Goal: Information Seeking & Learning: Learn about a topic

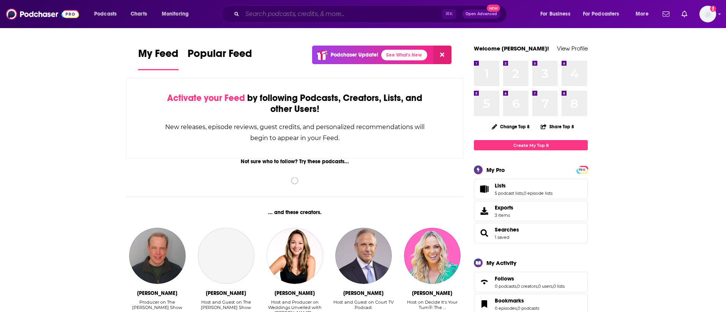
click at [269, 13] on input "Search podcasts, credits, & more..." at bounding box center [342, 14] width 200 height 12
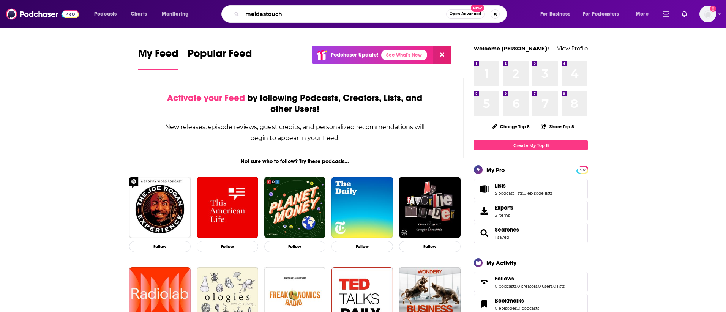
type input "meidastouch"
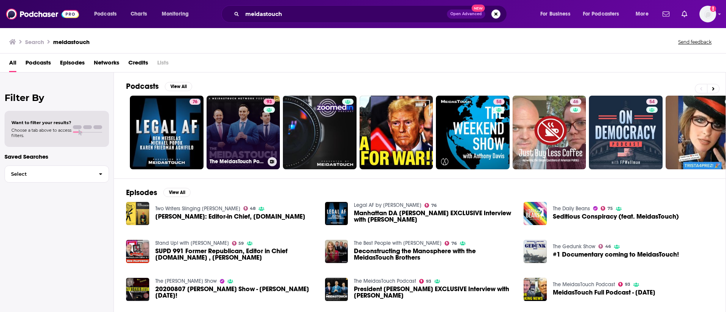
click at [246, 141] on link "93 The MeidasTouch Podcast" at bounding box center [243, 133] width 74 height 74
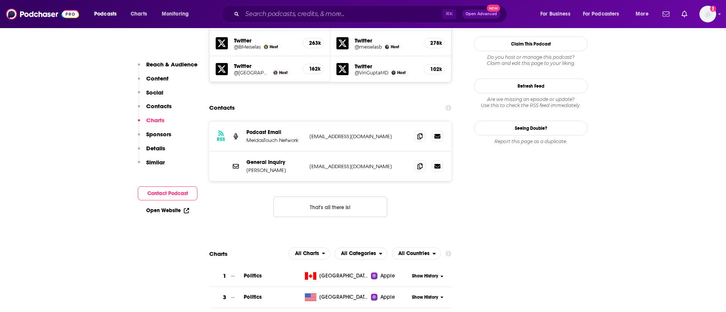
scroll to position [763, 0]
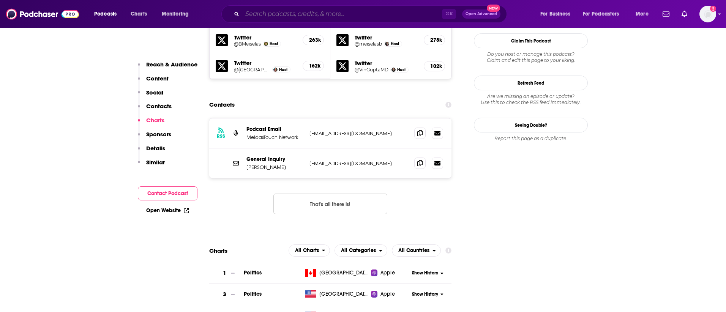
click at [274, 13] on input "Search podcasts, credits, & more..." at bounding box center [342, 14] width 200 height 12
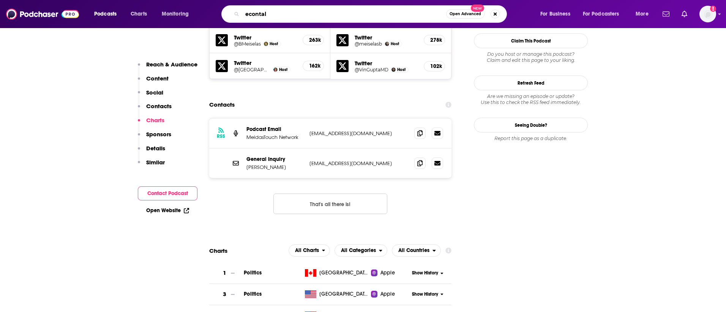
type input "econtalk"
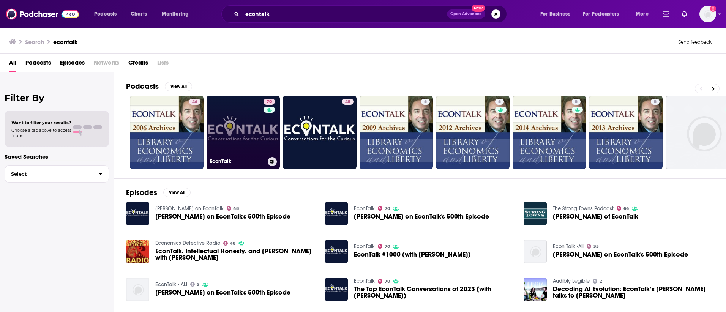
click at [240, 142] on link "70 EconTalk" at bounding box center [243, 133] width 74 height 74
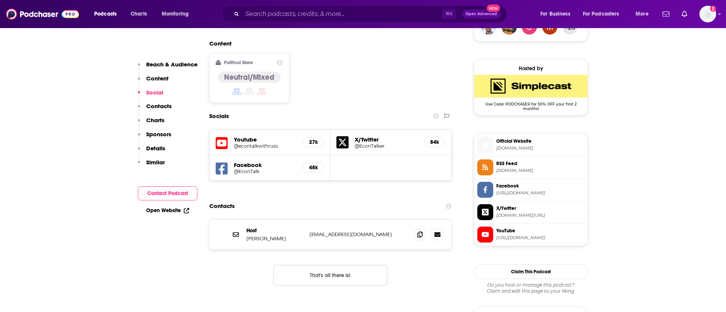
scroll to position [586, 0]
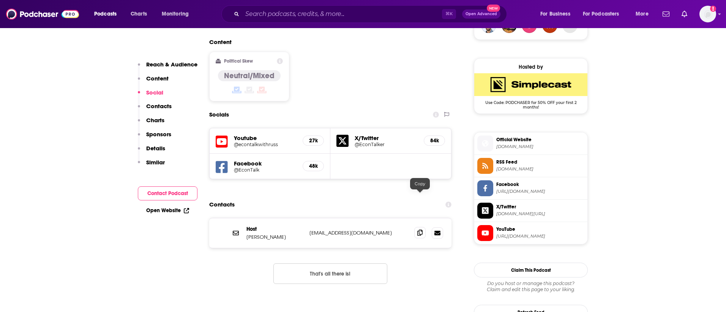
click at [419, 230] on icon at bounding box center [419, 233] width 5 height 6
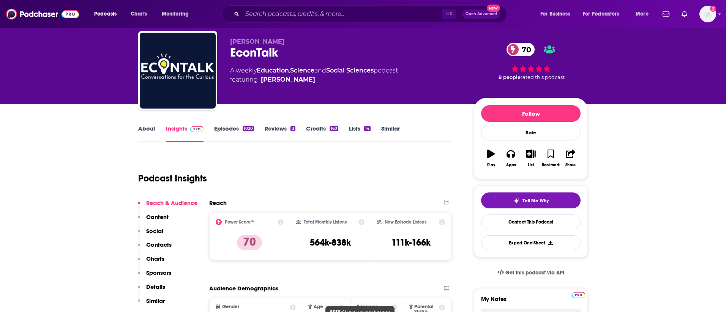
scroll to position [0, 0]
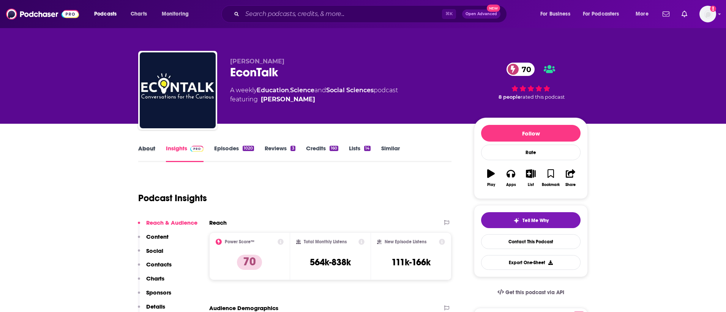
click at [157, 148] on div "About" at bounding box center [152, 153] width 28 height 17
click at [149, 149] on link "About" at bounding box center [146, 153] width 17 height 17
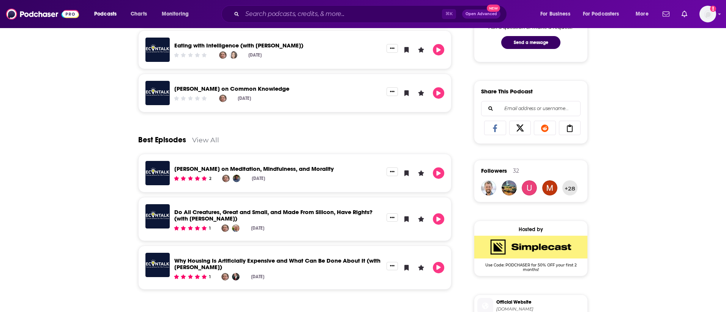
scroll to position [424, 0]
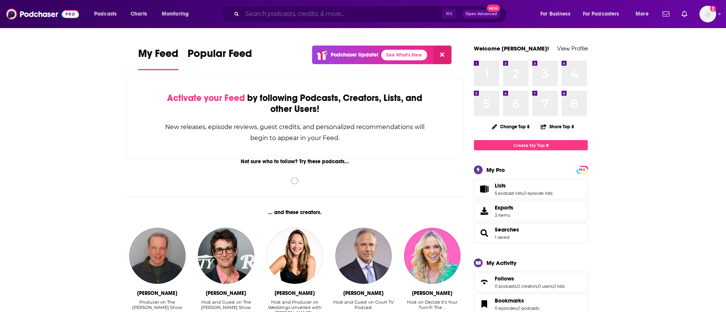
click at [298, 13] on input "Search podcasts, credits, & more..." at bounding box center [342, 14] width 200 height 12
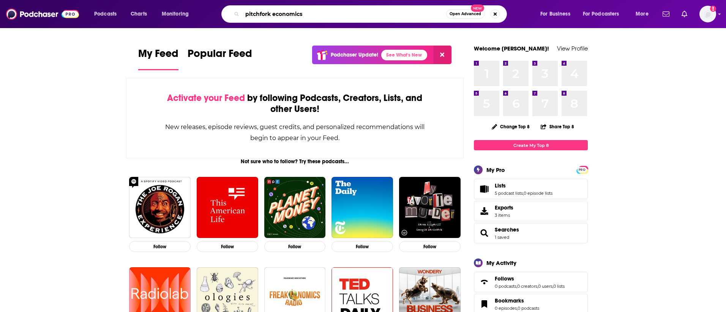
type input "pitchfork economics"
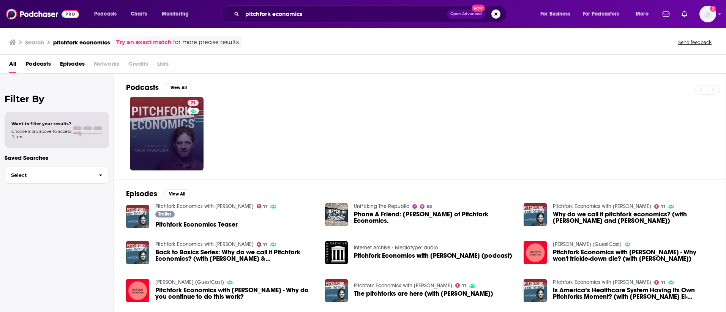
click at [168, 128] on link "71" at bounding box center [167, 134] width 74 height 74
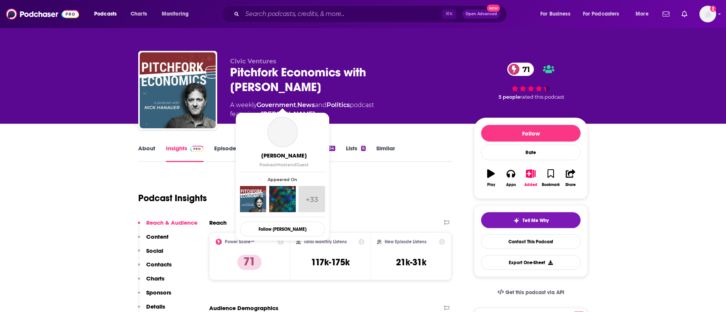
drag, startPoint x: 315, startPoint y: 100, endPoint x: 319, endPoint y: 101, distance: 4.8
click at [320, 110] on span "featuring Nick Hanauer" at bounding box center [302, 114] width 144 height 9
drag, startPoint x: 313, startPoint y: 102, endPoint x: 303, endPoint y: 102, distance: 9.9
click at [303, 110] on span "featuring Nick Hanauer" at bounding box center [302, 114] width 144 height 9
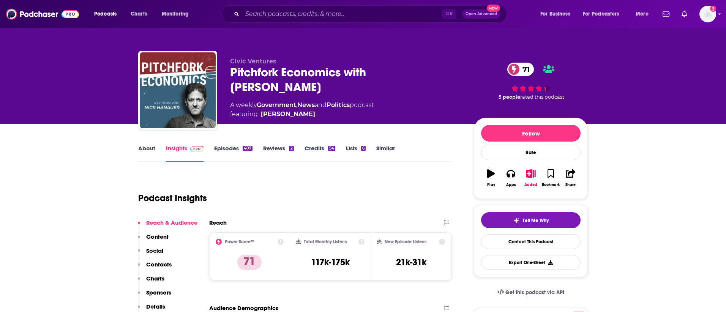
copy span "Nick Hanauer"
click at [297, 110] on link "Nick Hanauer" at bounding box center [288, 114] width 54 height 9
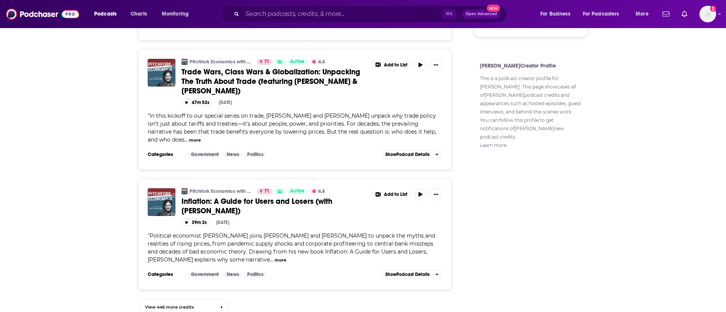
scroll to position [742, 0]
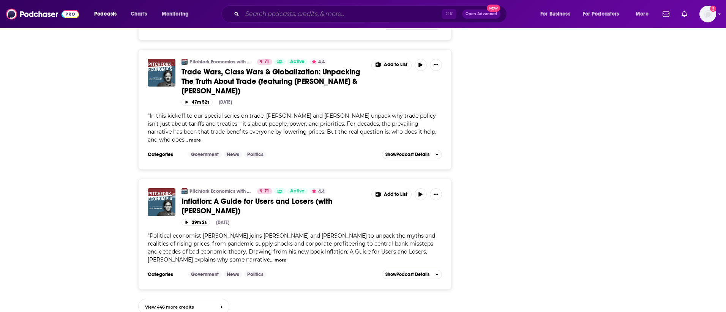
click at [274, 15] on input "Search podcasts, credits, & more..." at bounding box center [342, 14] width 200 height 12
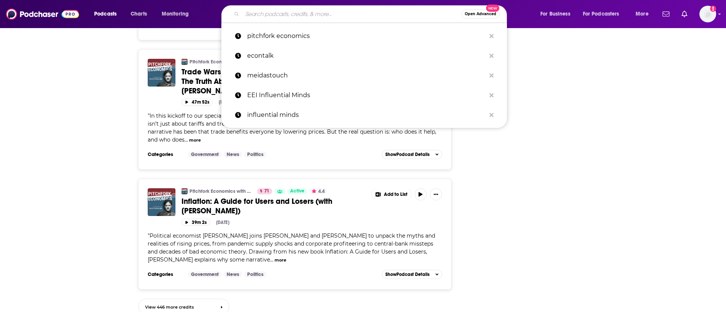
paste input "Organized Money"
type input "Organized Money"
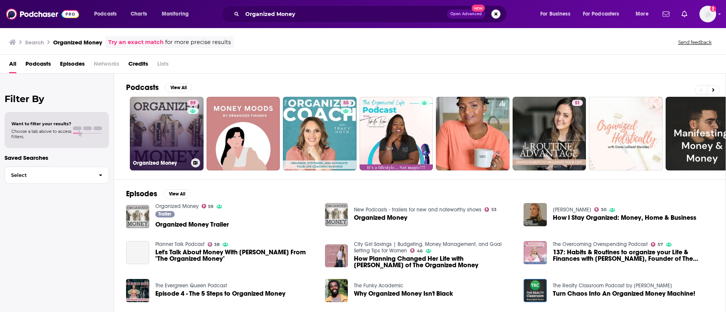
click at [175, 136] on link "59 Organized Money" at bounding box center [167, 134] width 74 height 74
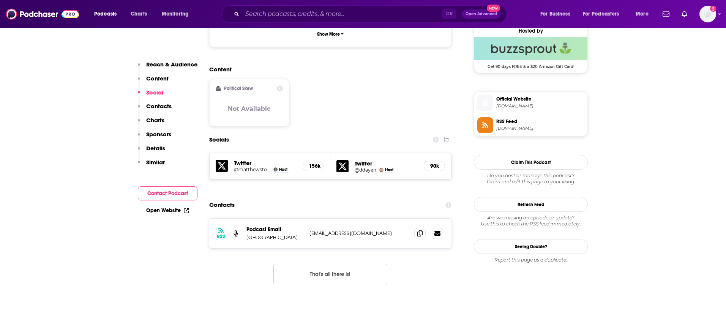
scroll to position [562, 0]
click at [277, 17] on input "Search podcasts, credits, & more..." at bounding box center [342, 14] width 200 height 12
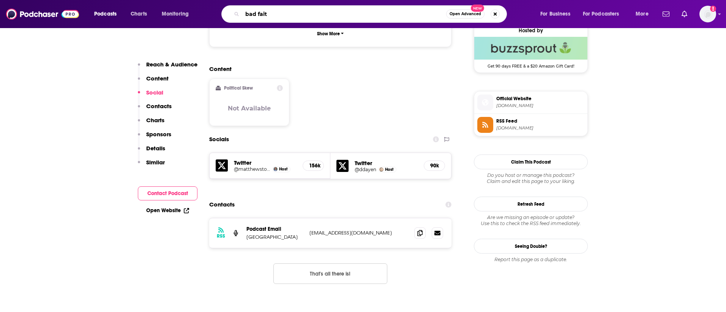
type input "bad faith"
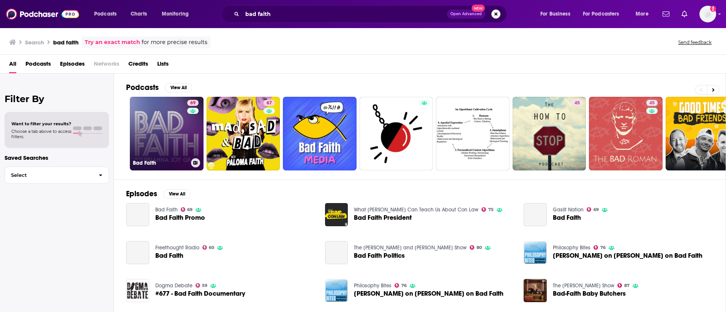
scroll to position [1, 0]
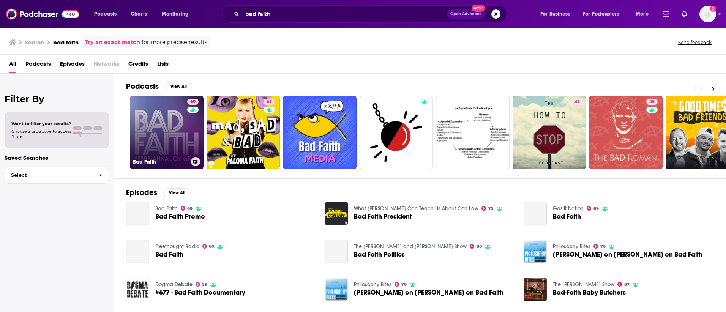
click at [161, 124] on link "69 Bad Faith" at bounding box center [167, 133] width 74 height 74
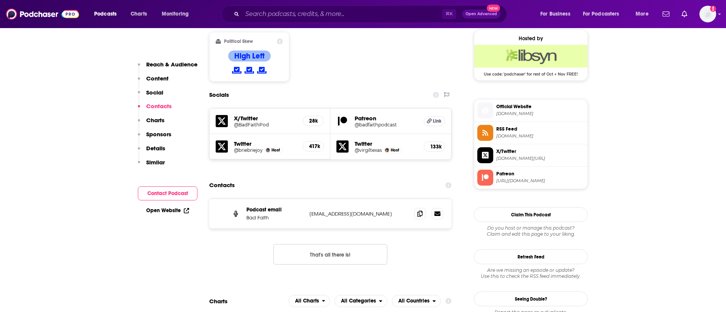
scroll to position [614, 0]
click at [418, 211] on icon at bounding box center [419, 214] width 5 height 6
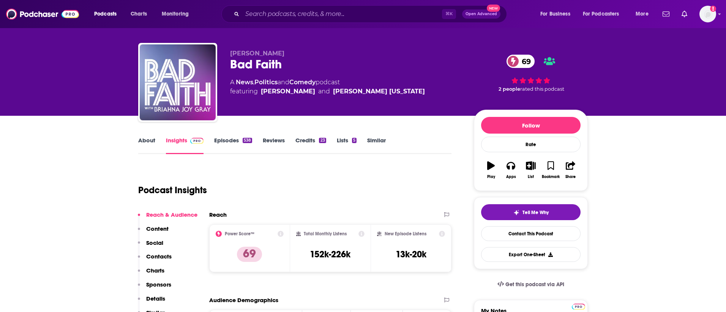
scroll to position [0, 0]
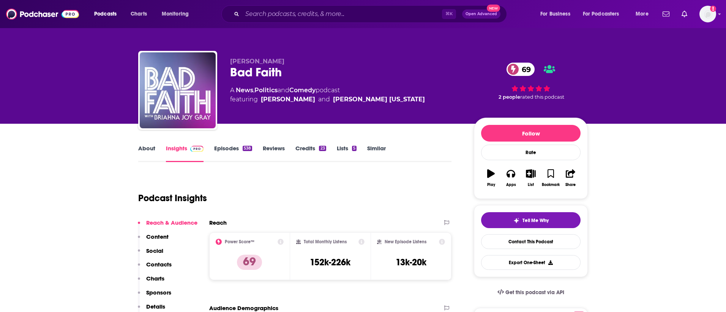
click at [369, 148] on link "Similar" at bounding box center [376, 153] width 19 height 17
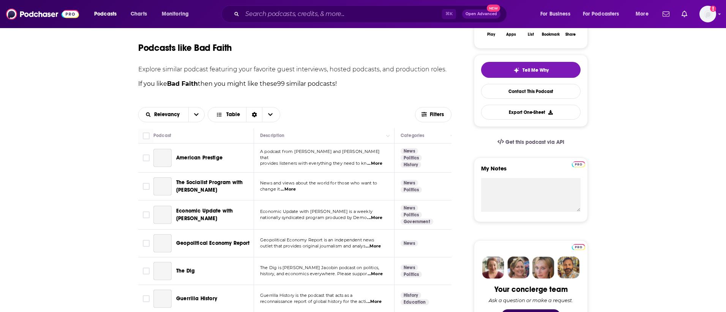
scroll to position [151, 0]
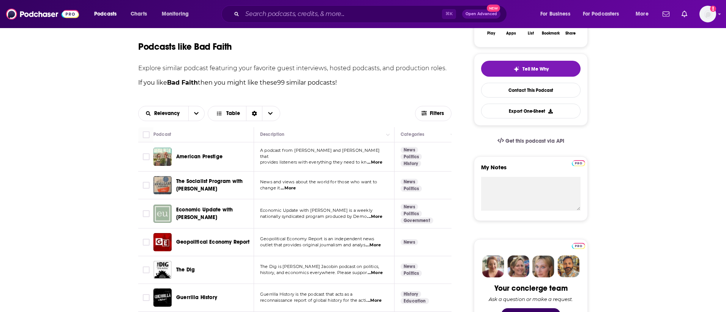
click at [427, 105] on div "Relevancy Table Filters" at bounding box center [294, 113] width 313 height 27
click at [425, 108] on button "Filters" at bounding box center [433, 113] width 36 height 15
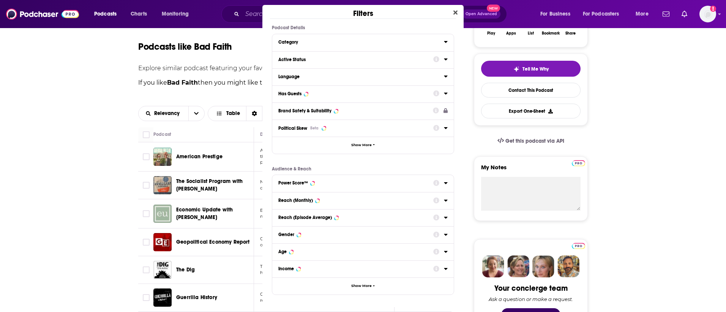
scroll to position [0, 0]
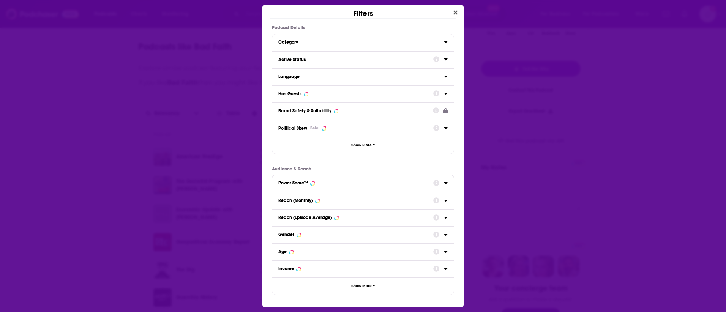
click at [325, 58] on div "Active Status" at bounding box center [353, 59] width 150 height 5
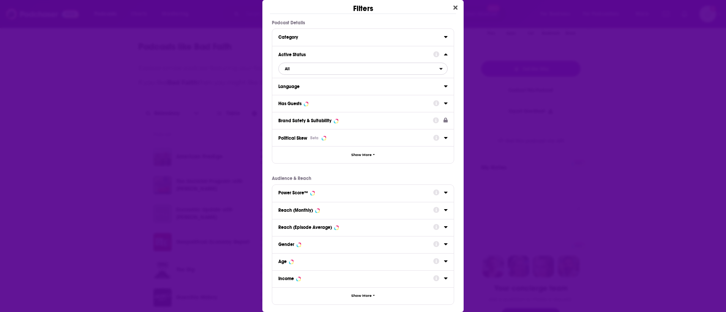
click at [428, 69] on span "All" at bounding box center [359, 69] width 161 height 10
click at [416, 89] on div "Active 72" at bounding box center [362, 93] width 169 height 13
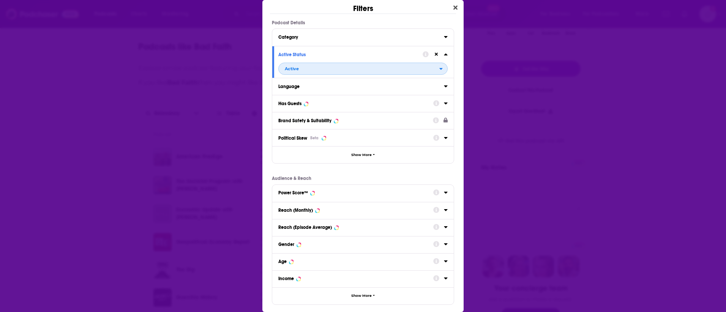
scroll to position [37, 0]
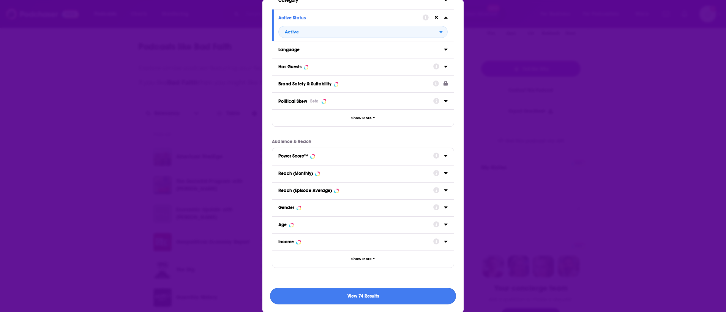
click at [376, 289] on button "View 74 Results" at bounding box center [363, 296] width 186 height 17
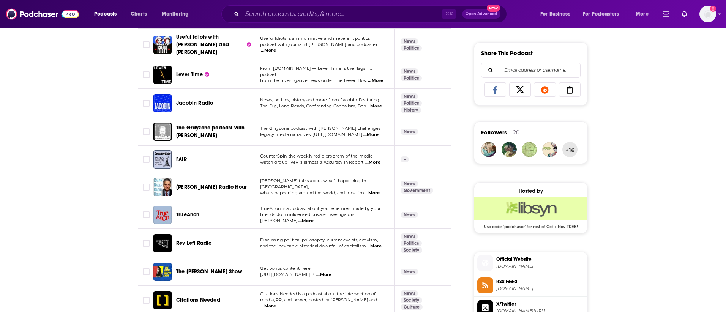
scroll to position [473, 0]
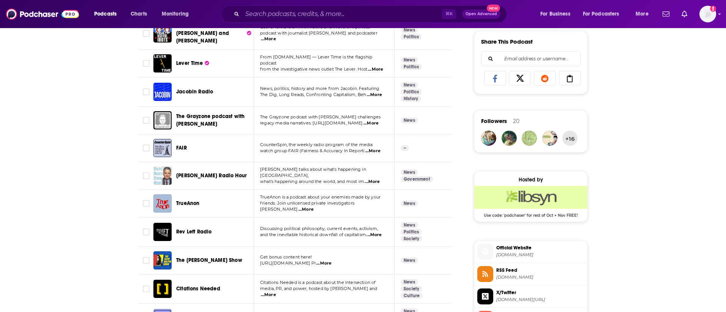
click at [167, 174] on img "Ralph Nader Radio Hour" at bounding box center [162, 176] width 18 height 18
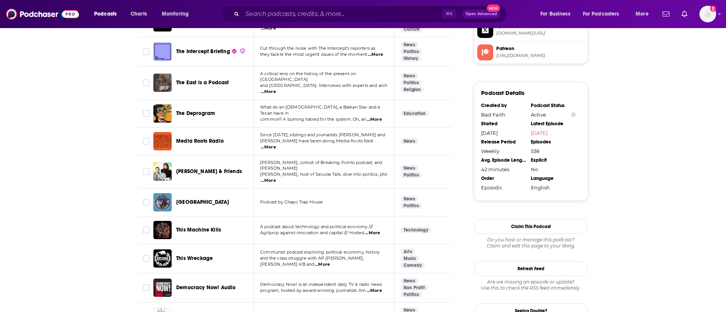
scroll to position [740, 0]
click at [166, 162] on img "Krystal Kyle & Friends" at bounding box center [162, 171] width 18 height 18
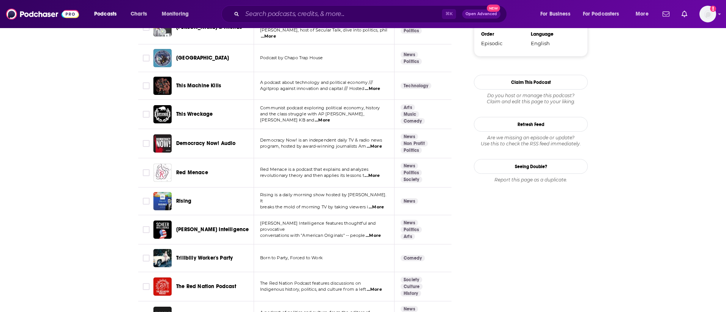
scroll to position [925, 0]
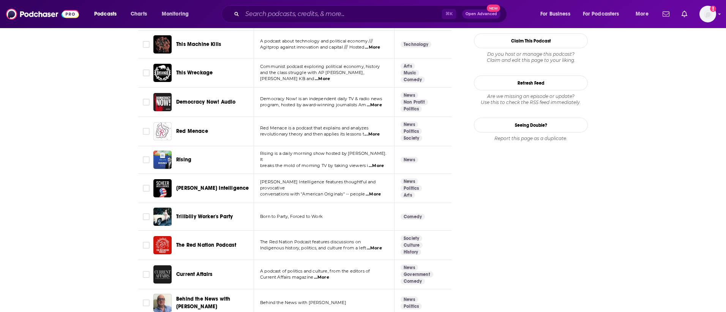
click at [375, 191] on span "...More" at bounding box center [372, 194] width 15 height 6
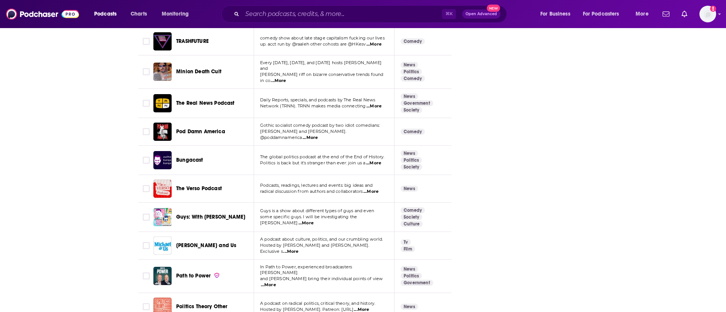
scroll to position [1436, 0]
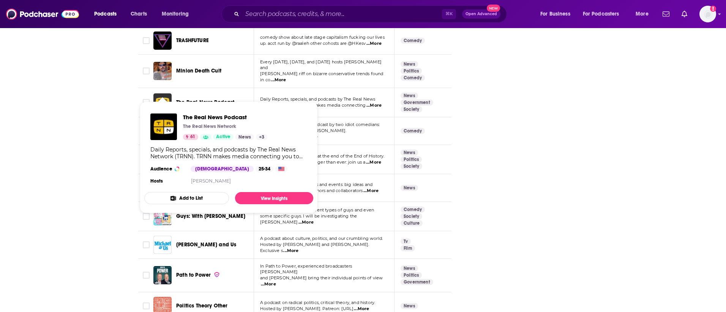
click at [161, 93] on img "The Real News Podcast" at bounding box center [162, 102] width 18 height 18
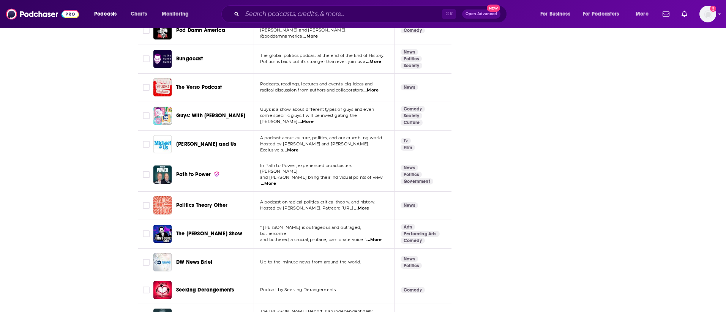
scroll to position [1539, 0]
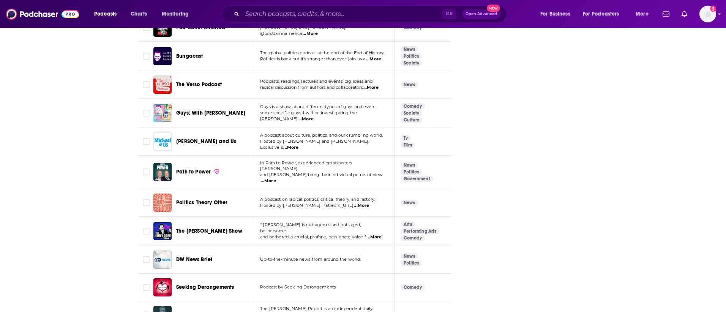
click at [276, 178] on span "...More" at bounding box center [268, 181] width 15 height 6
drag, startPoint x: 554, startPoint y: 180, endPoint x: 549, endPoint y: 178, distance: 4.8
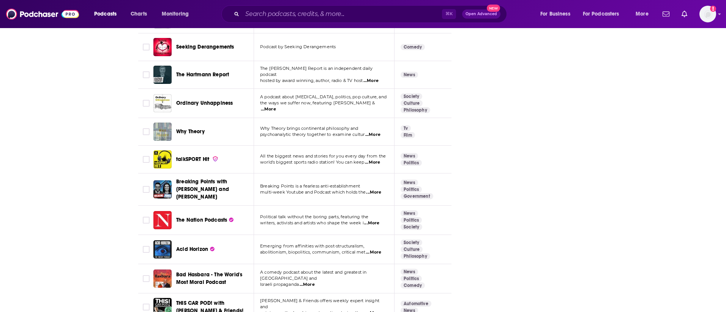
scroll to position [1779, 0]
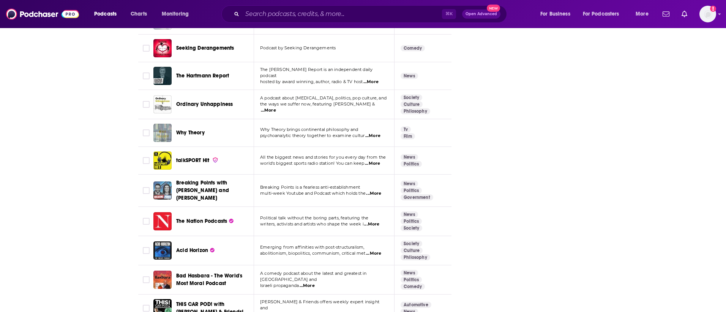
click at [159, 181] on img "Breaking Points with Krystal and Saagar" at bounding box center [162, 190] width 18 height 18
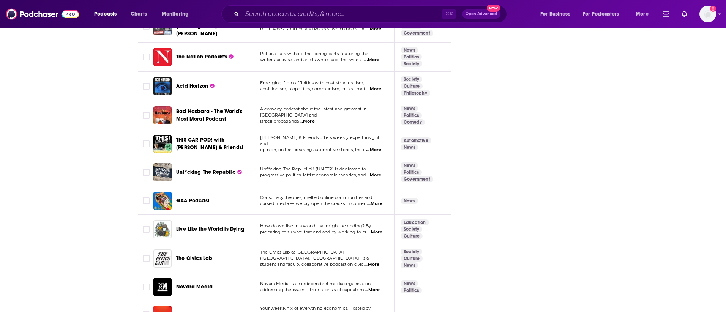
scroll to position [1943, 0]
click at [381, 172] on span "...More" at bounding box center [373, 175] width 15 height 6
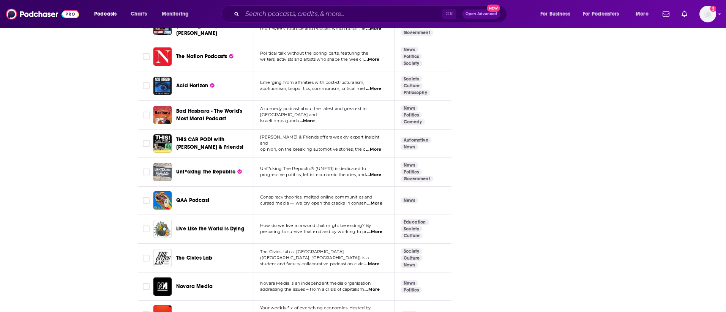
click at [160, 163] on img "Unf*cking The Republic" at bounding box center [162, 172] width 18 height 18
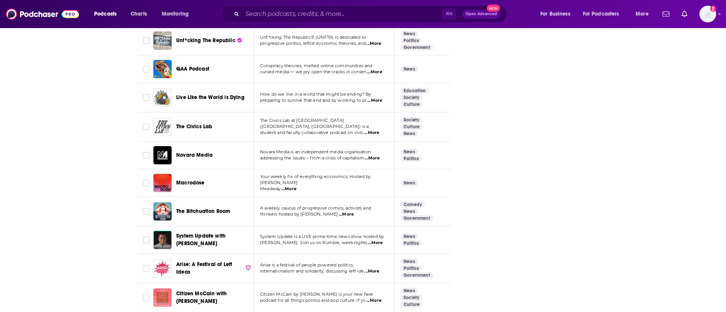
scroll to position [2105, 0]
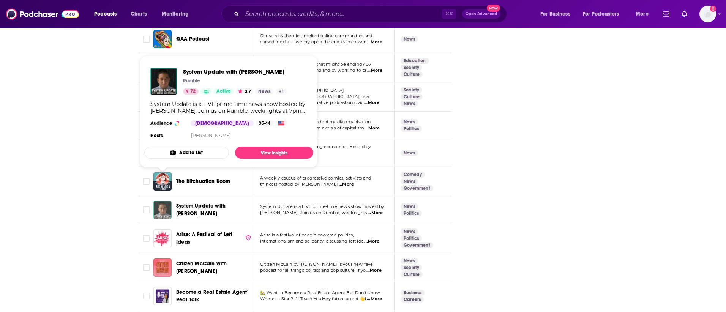
click at [162, 201] on img "System Update with Glenn Greenwald" at bounding box center [162, 210] width 18 height 18
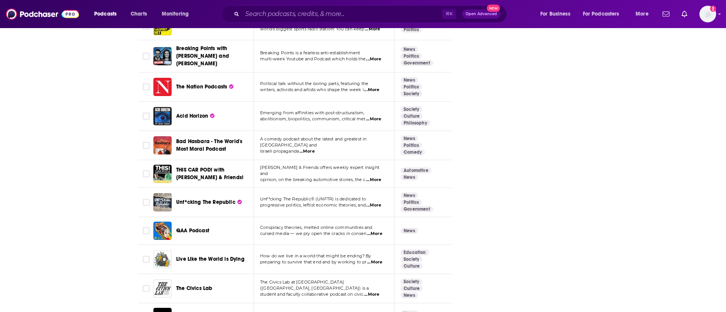
scroll to position [0, 3]
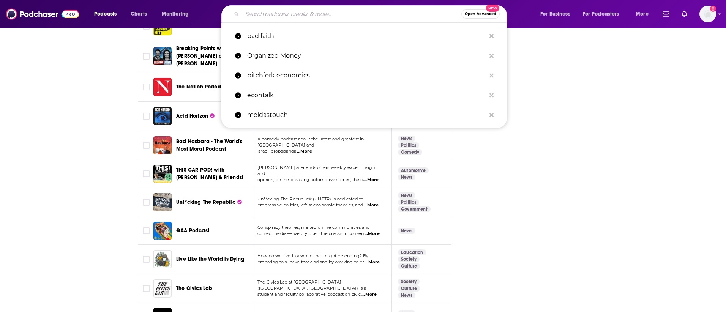
click at [272, 16] on input "Search podcasts, credits, & more..." at bounding box center [351, 14] width 219 height 12
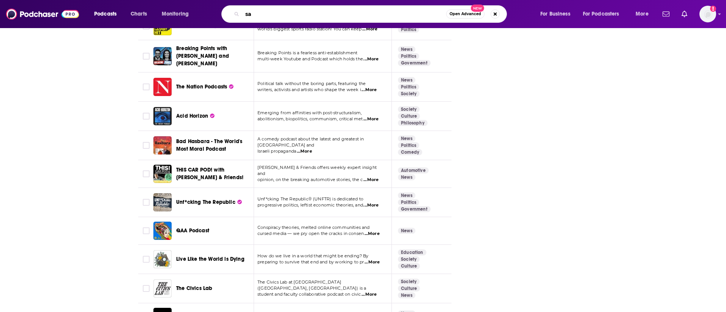
type input "s"
type input "david sirota"
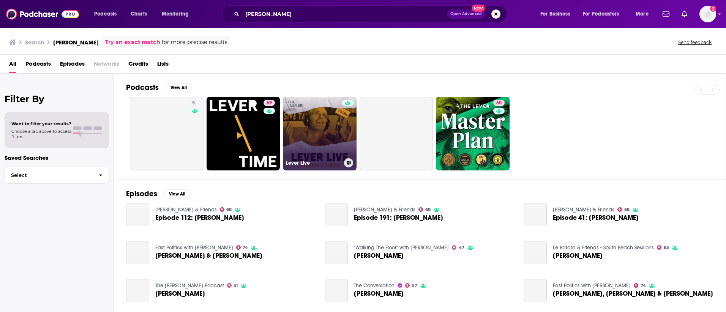
scroll to position [95, 0]
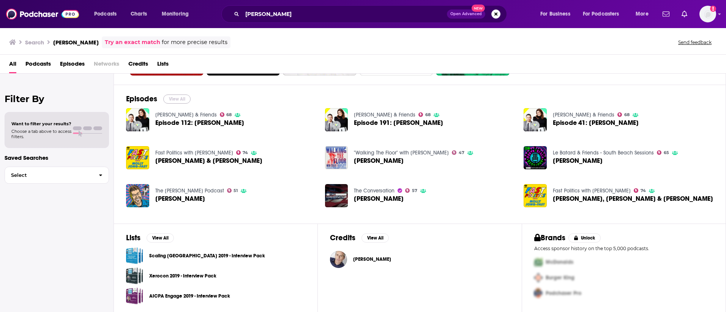
click at [174, 99] on button "View All" at bounding box center [176, 98] width 27 height 9
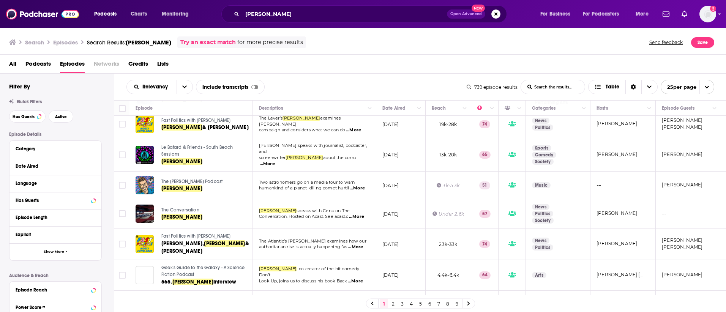
scroll to position [126, 0]
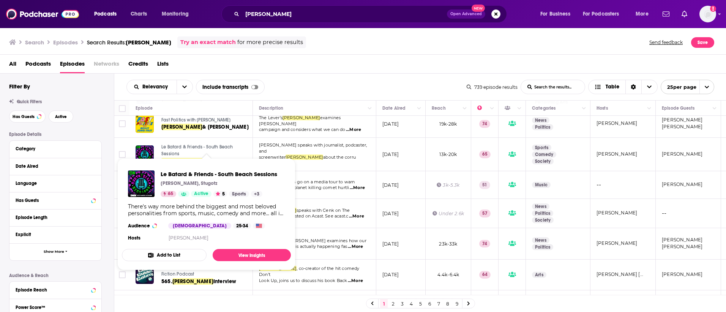
click at [173, 144] on link "Le Batard & Friends - South Beach Sessions" at bounding box center [206, 150] width 90 height 13
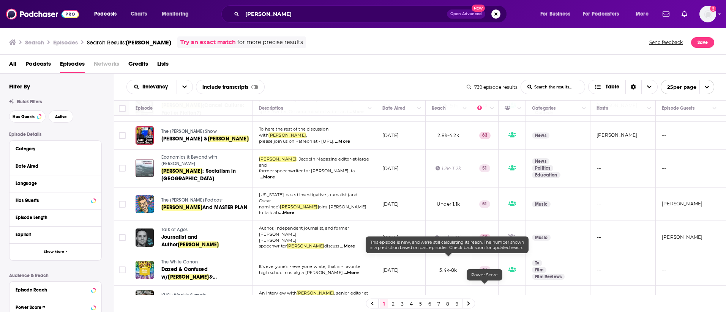
scroll to position [553, 0]
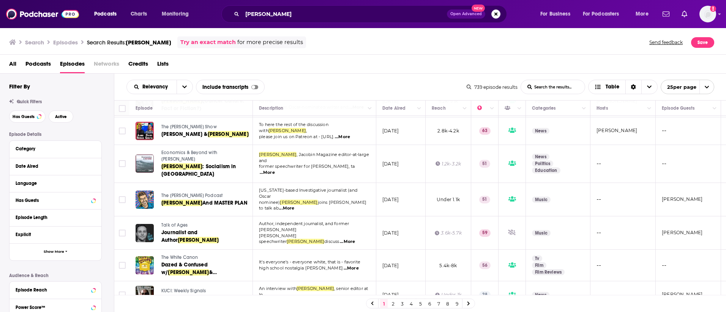
click at [468, 303] on icon at bounding box center [468, 304] width 2 height 4
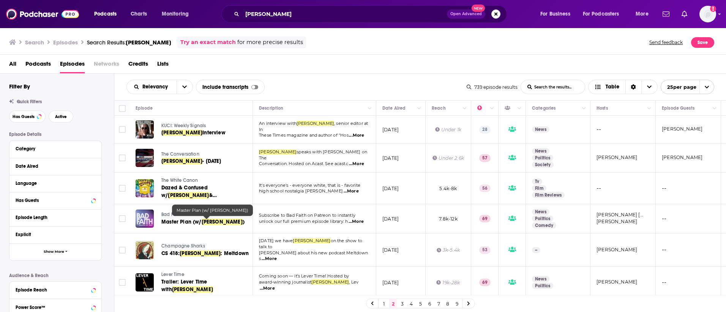
click at [185, 219] on span "Master Plan (w/" at bounding box center [181, 222] width 40 height 6
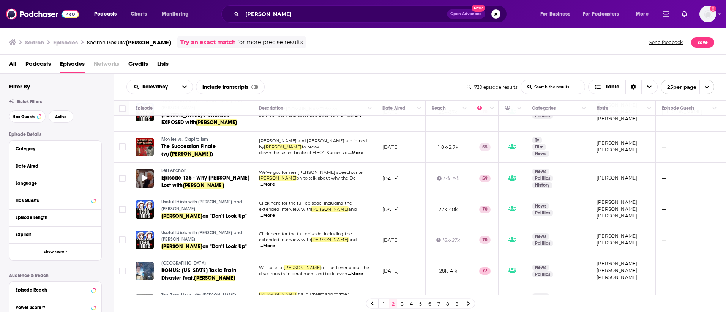
scroll to position [306, 0]
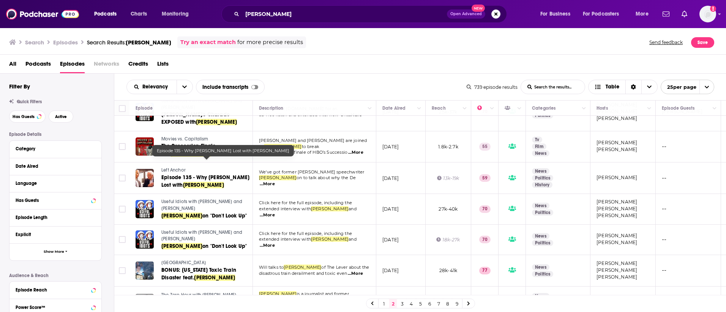
click at [187, 174] on span "Episode 135 - Why Bernie Lost with" at bounding box center [205, 181] width 88 height 14
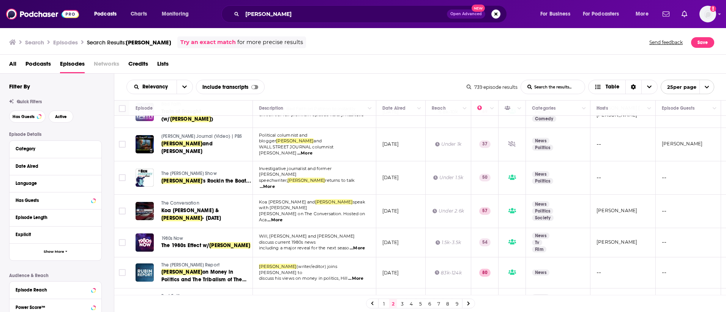
scroll to position [579, 0]
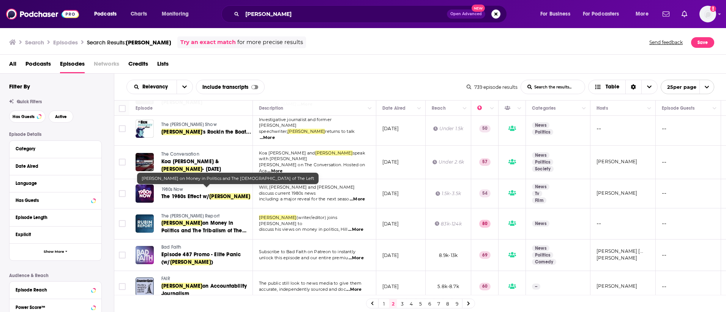
click at [211, 220] on span "on Money in Politics and The Tribalism of The Left" at bounding box center [203, 231] width 85 height 22
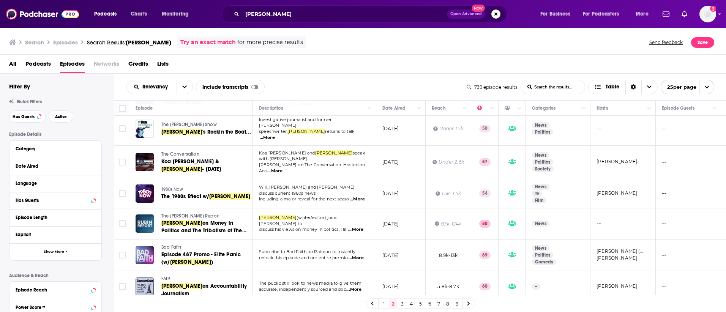
scroll to position [578, 0]
click at [465, 302] on link at bounding box center [468, 303] width 12 height 9
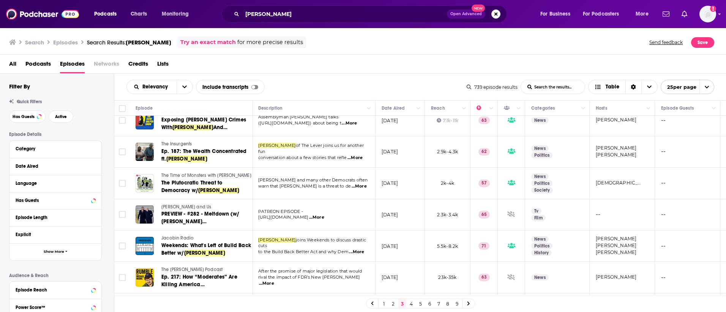
scroll to position [326, 1]
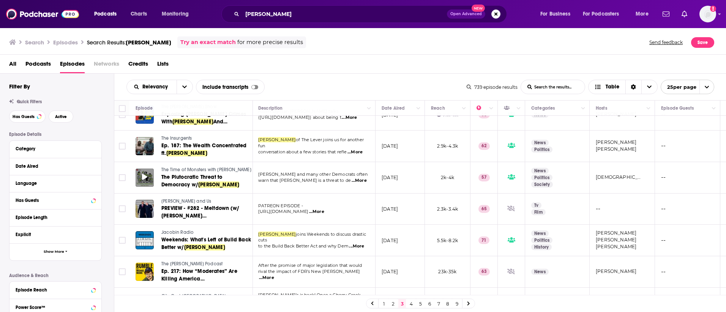
click at [153, 168] on div at bounding box center [144, 177] width 18 height 18
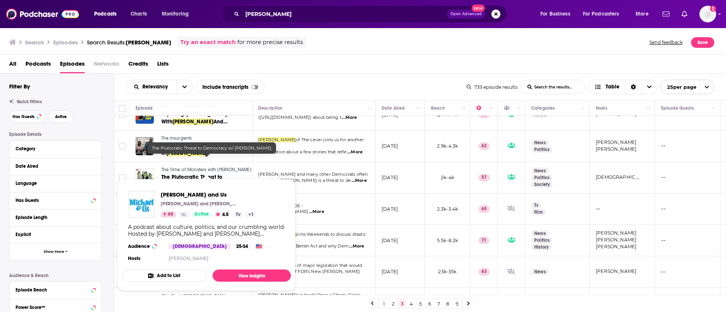
click at [192, 167] on span "The Time of Monsters with Jeet Heer" at bounding box center [206, 169] width 90 height 5
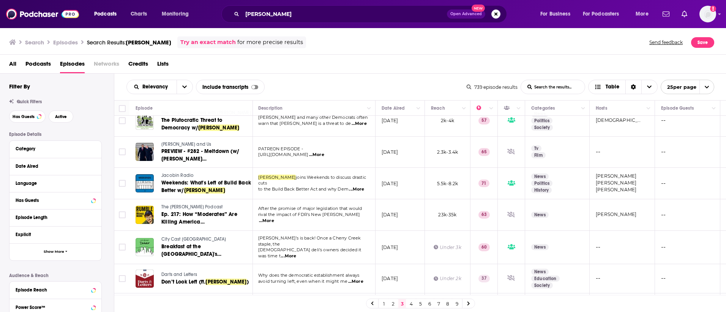
scroll to position [412, 1]
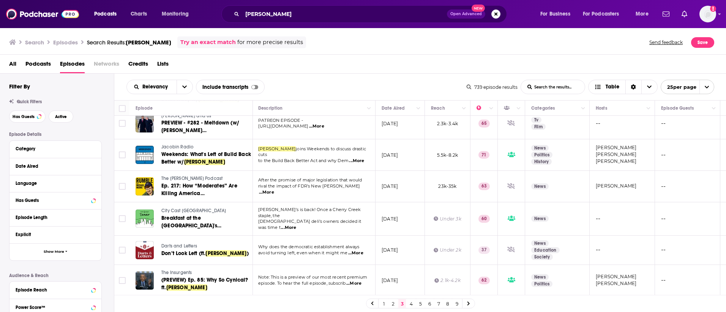
click at [197, 176] on span "The Michael Moore Podcast" at bounding box center [191, 178] width 61 height 5
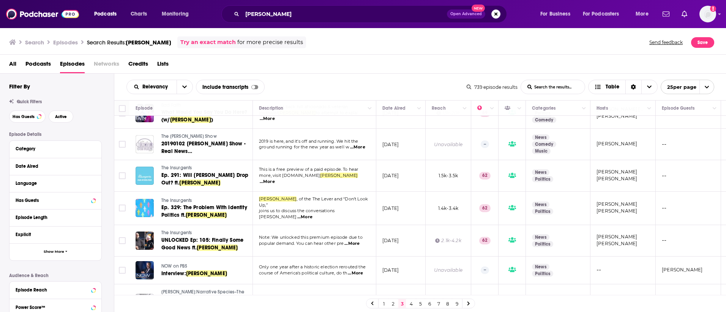
scroll to position [615, 0]
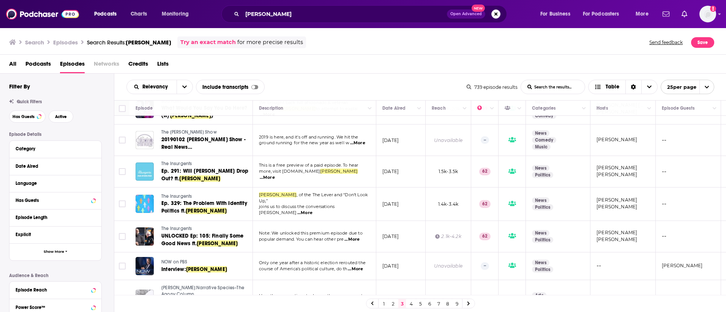
click at [472, 304] on link at bounding box center [468, 303] width 12 height 9
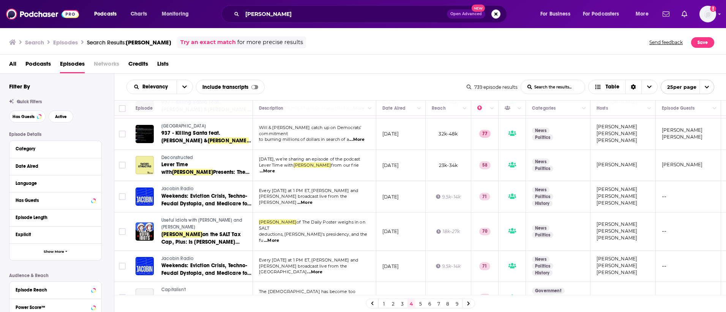
scroll to position [245, 0]
click at [188, 165] on span "Lever Time with" at bounding box center [174, 168] width 27 height 14
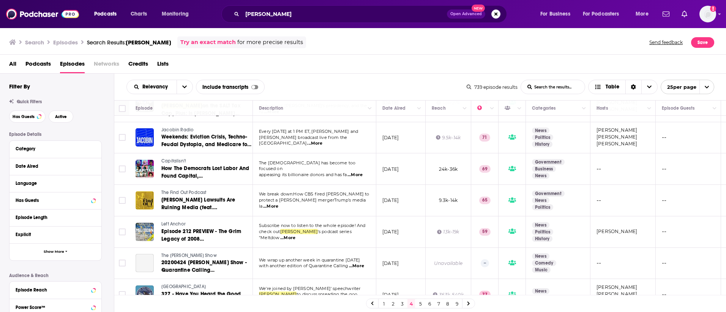
scroll to position [374, 0]
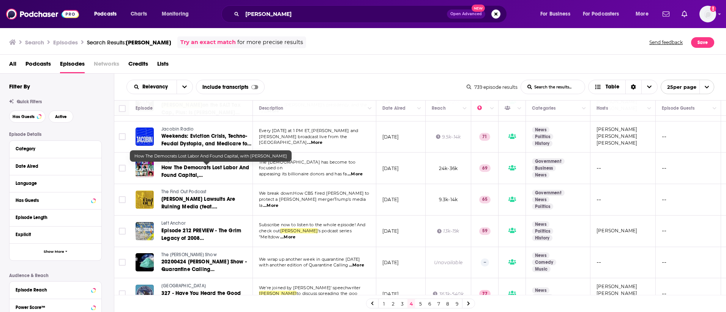
click at [197, 171] on link "How The Democrats Lost Labor And Found Capital, with David Sirota" at bounding box center [206, 171] width 90 height 15
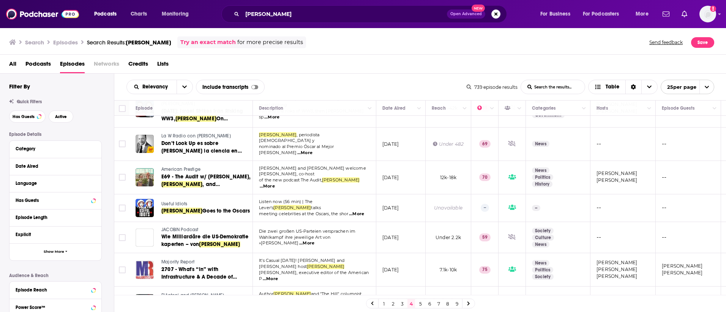
scroll to position [630, 0]
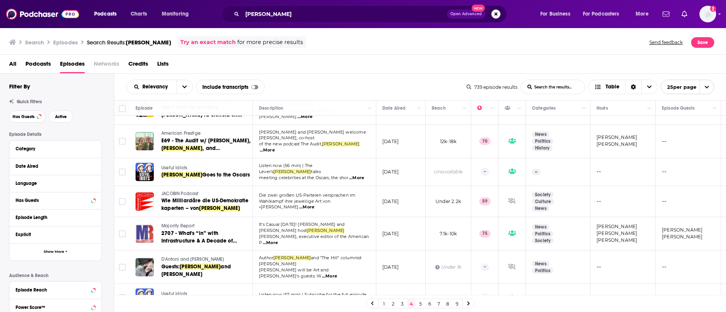
drag, startPoint x: 472, startPoint y: 305, endPoint x: 460, endPoint y: 311, distance: 13.6
click at [472, 305] on link at bounding box center [468, 303] width 12 height 9
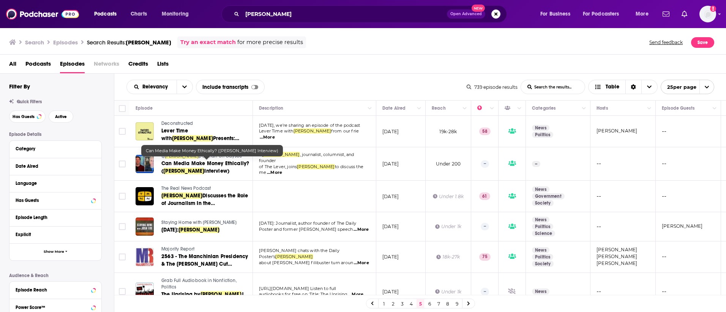
click at [205, 165] on span "Can Media Make Money Ethically? (" at bounding box center [205, 167] width 88 height 14
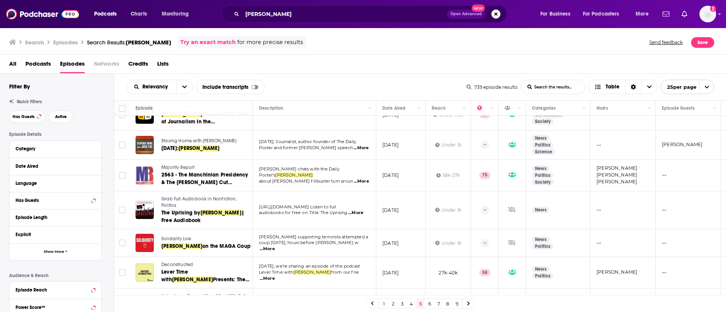
scroll to position [58, 0]
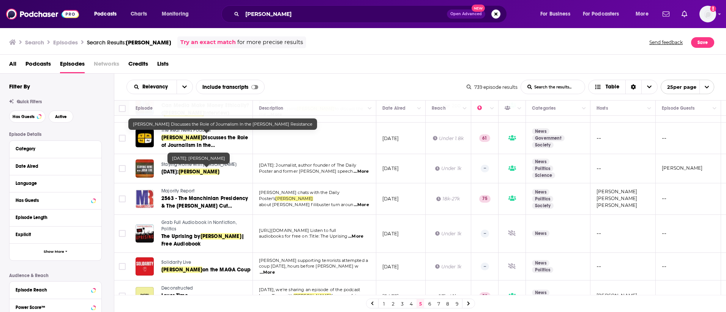
click at [204, 139] on link "David Sirota Discusses the Role of Journalism In the Trump Resistance" at bounding box center [206, 141] width 90 height 15
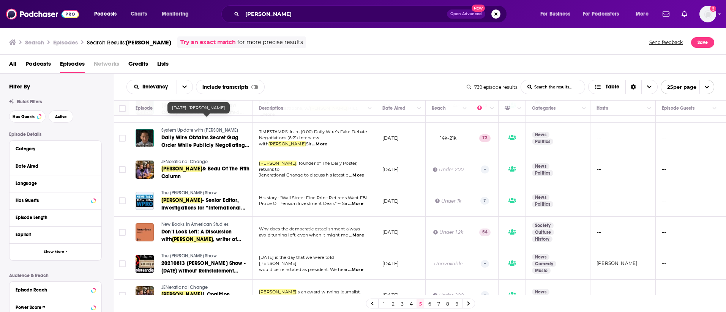
scroll to position [603, 0]
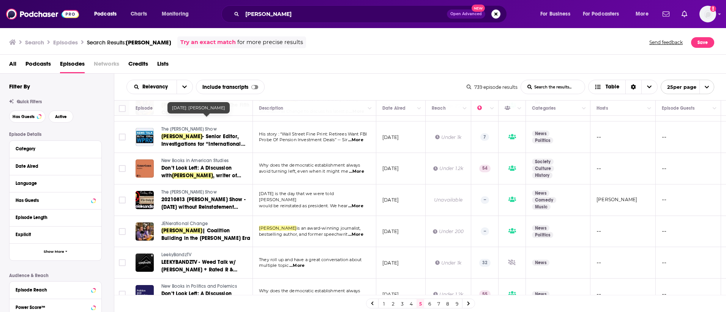
click at [470, 305] on link at bounding box center [468, 303] width 12 height 9
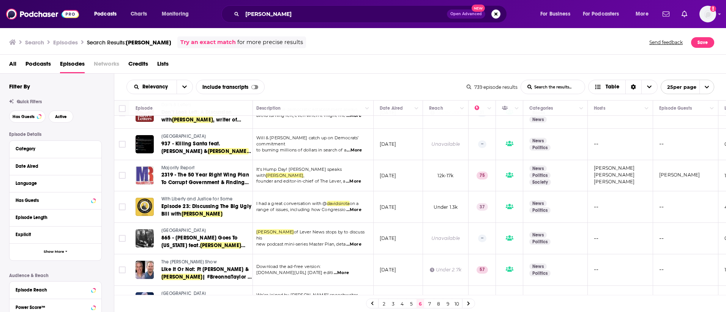
scroll to position [350, 0]
click at [147, 203] on icon at bounding box center [144, 206] width 5 height 6
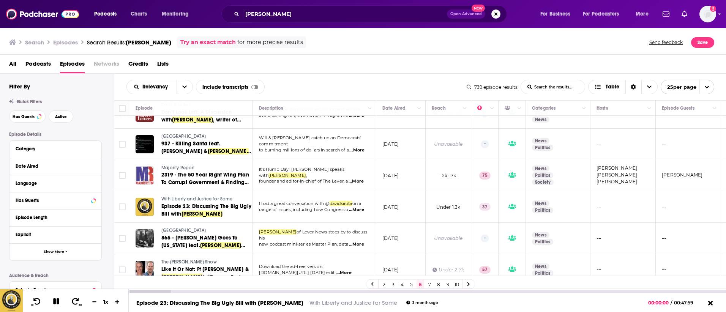
click at [56, 299] on icon at bounding box center [56, 301] width 9 height 7
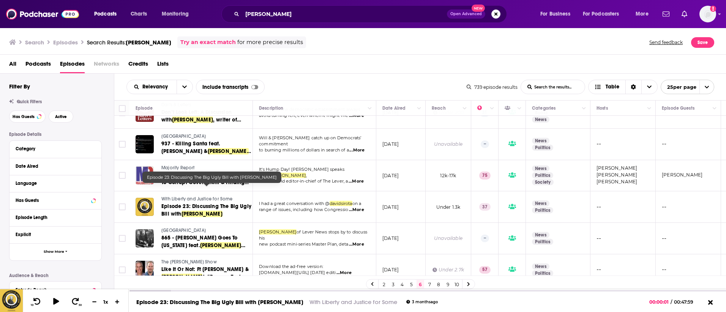
click at [211, 203] on span "Episode 23: Discussing The Big Ugly Bill with" at bounding box center [206, 210] width 90 height 14
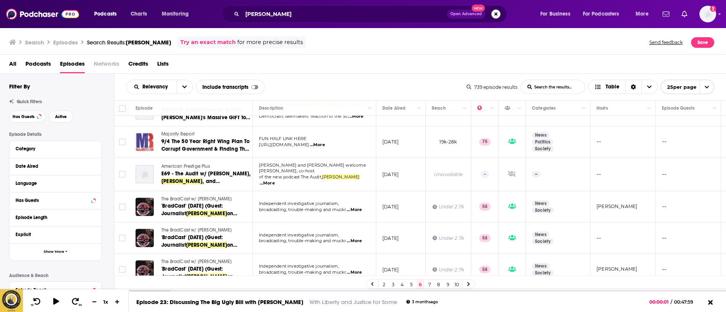
scroll to position [604, 0]
click at [711, 301] on icon at bounding box center [709, 303] width 5 height 5
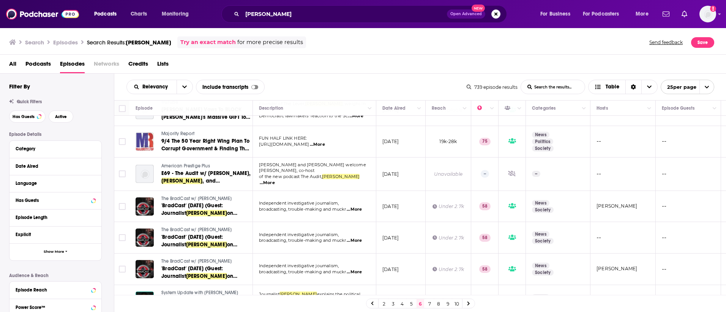
click at [472, 304] on link at bounding box center [468, 303] width 12 height 9
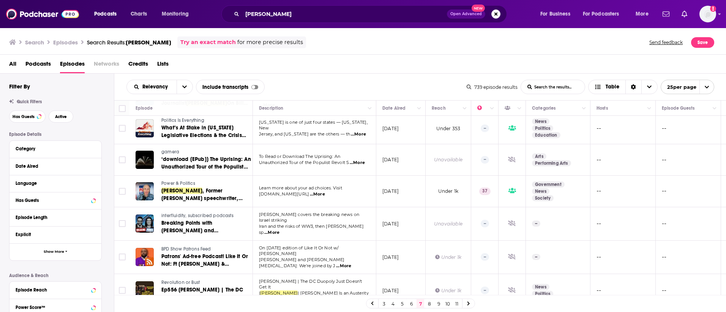
scroll to position [631, 0]
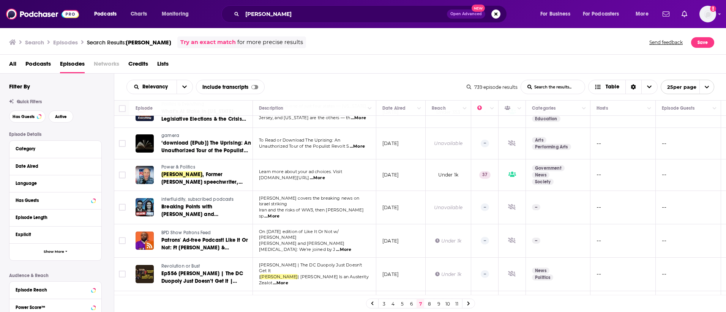
click at [469, 302] on icon at bounding box center [468, 303] width 3 height 5
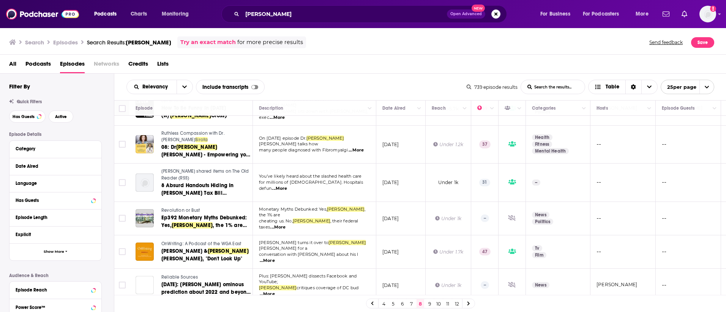
scroll to position [657, 0]
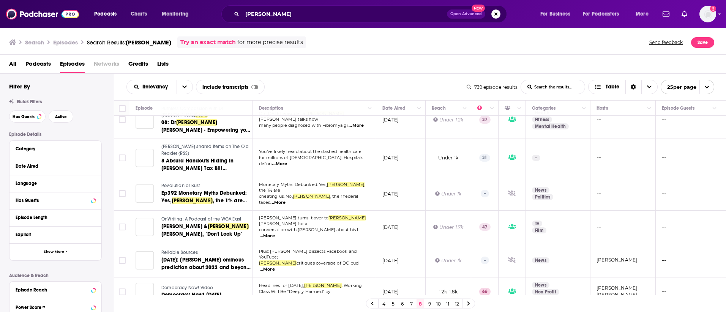
click at [180, 250] on span "Reliable Sources" at bounding box center [179, 252] width 36 height 5
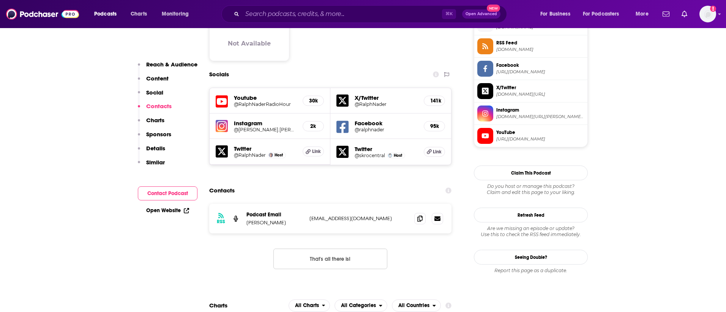
scroll to position [635, 0]
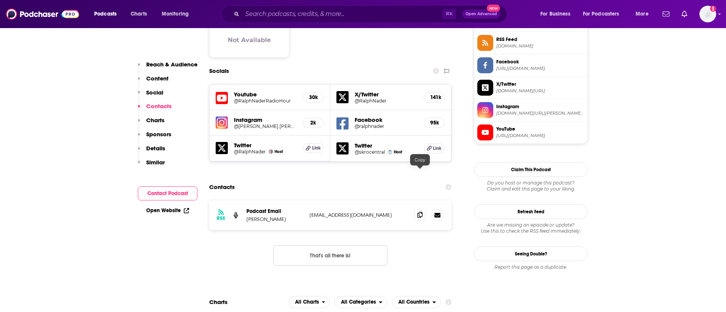
click at [417, 212] on icon at bounding box center [419, 215] width 5 height 6
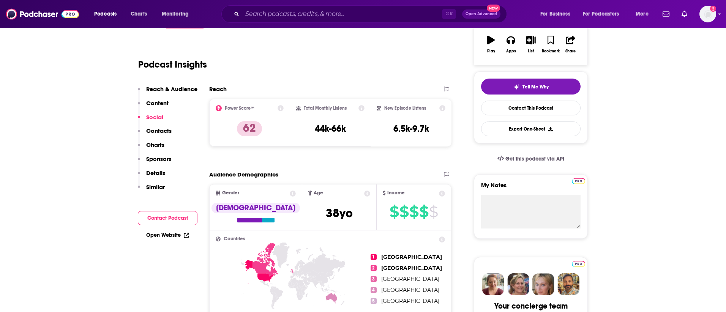
scroll to position [0, 0]
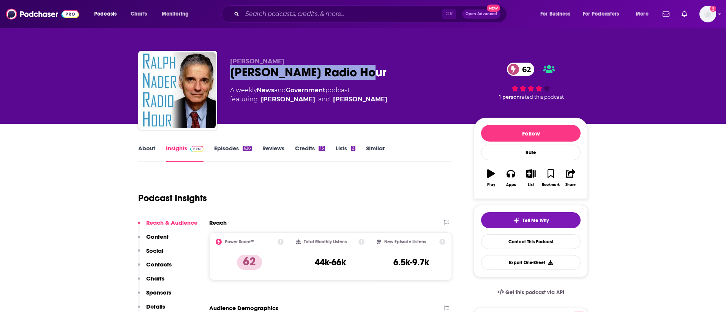
drag, startPoint x: 402, startPoint y: 72, endPoint x: 231, endPoint y: 78, distance: 171.2
click at [230, 76] on div "Ralph Nader Ralph Nader Radio Hour 62 A weekly News and Government podcast feat…" at bounding box center [362, 92] width 449 height 82
copy h2 "Ralph Nader Radio Hour"
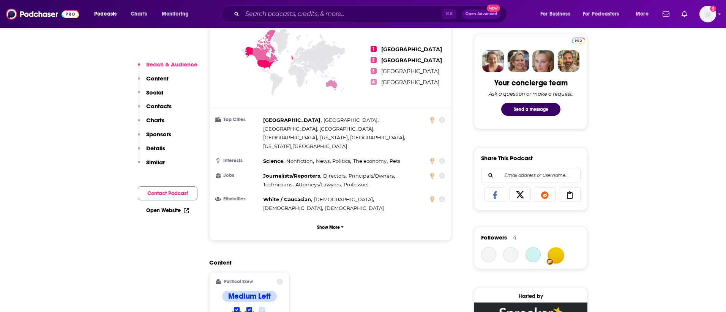
scroll to position [582, 0]
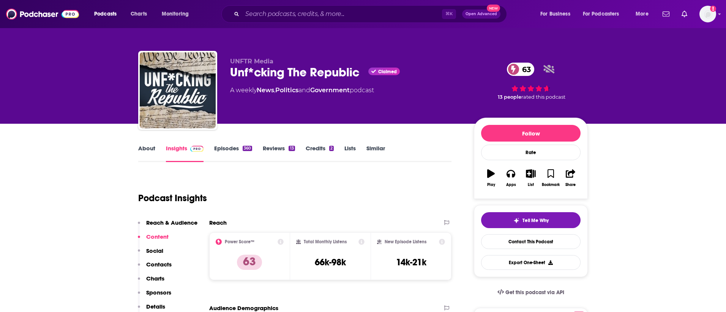
click at [145, 150] on link "About" at bounding box center [146, 153] width 17 height 17
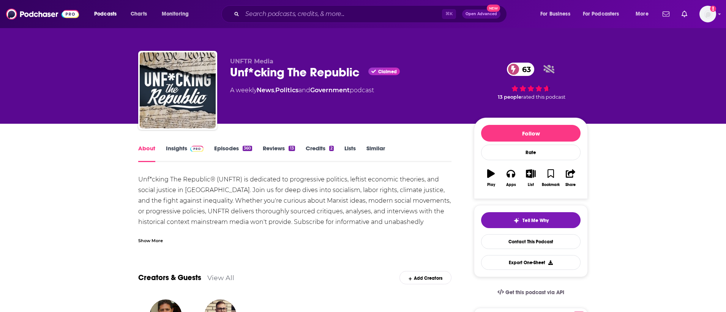
click at [156, 233] on div "Show More" at bounding box center [294, 237] width 313 height 13
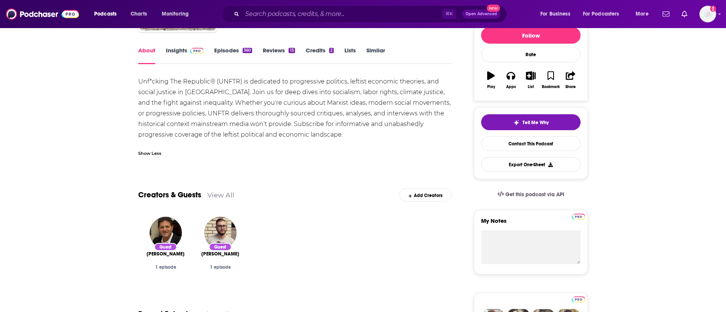
scroll to position [105, 0]
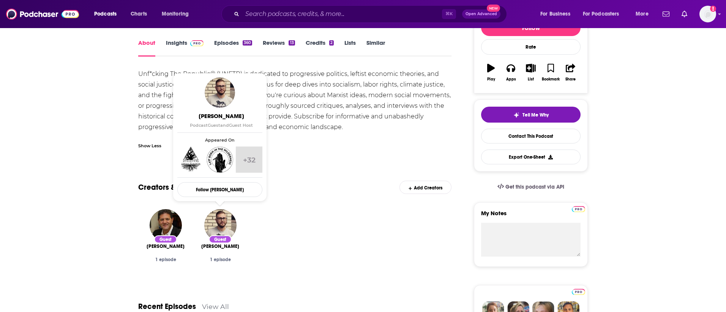
click at [386, 123] on div "Unf*cking The Republic® (UNFTR) is dedicated to progressive politics, leftist e…" at bounding box center [294, 101] width 313 height 64
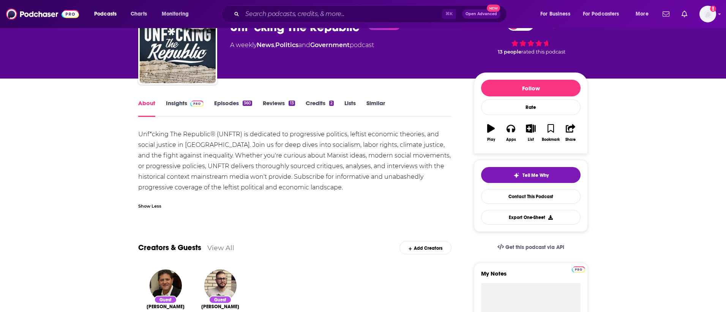
scroll to position [24, 0]
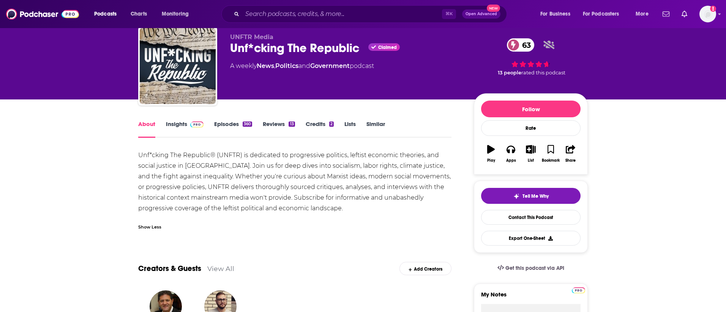
click at [329, 193] on div "Unf*cking The Republic® (UNFTR) is dedicated to progressive politics, leftist e…" at bounding box center [294, 182] width 313 height 64
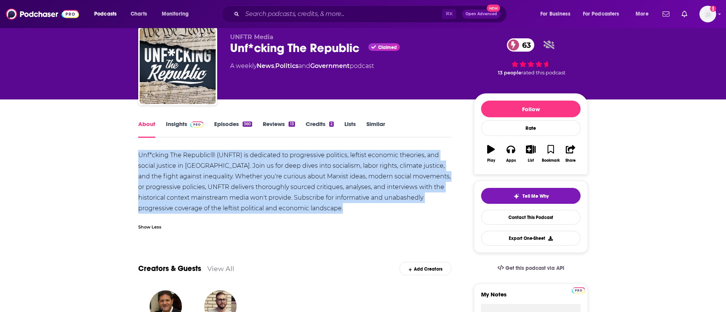
click at [329, 193] on div "Unf*cking The Republic® (UNFTR) is dedicated to progressive politics, leftist e…" at bounding box center [294, 182] width 313 height 64
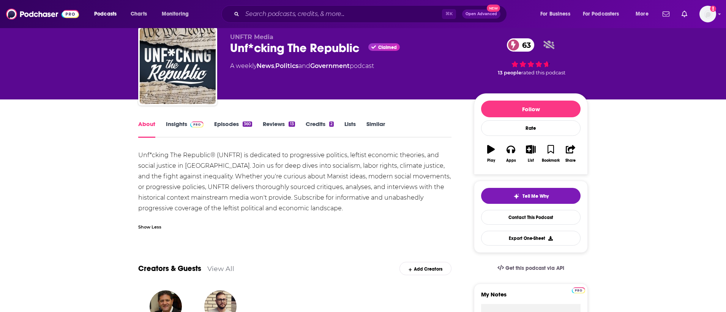
click at [368, 232] on div "Unf*cking The Republic® (UNFTR) is dedicated to progressive politics, leftist e…" at bounding box center [294, 192] width 313 height 85
click at [184, 124] on link "Insights" at bounding box center [185, 128] width 38 height 17
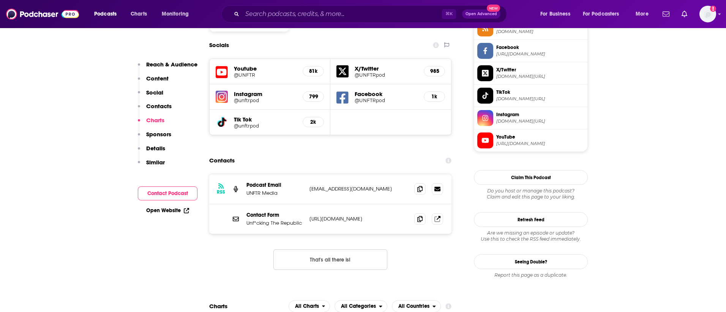
scroll to position [566, 0]
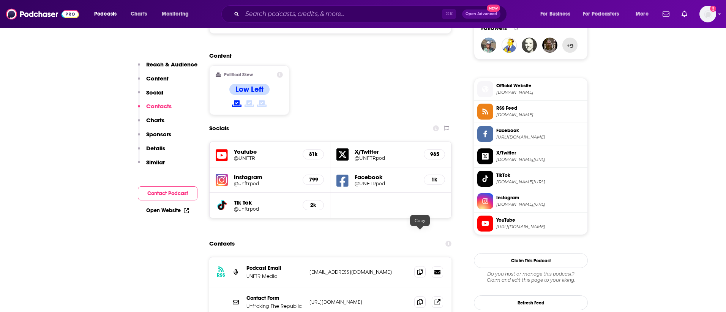
click at [419, 269] on icon at bounding box center [419, 272] width 5 height 6
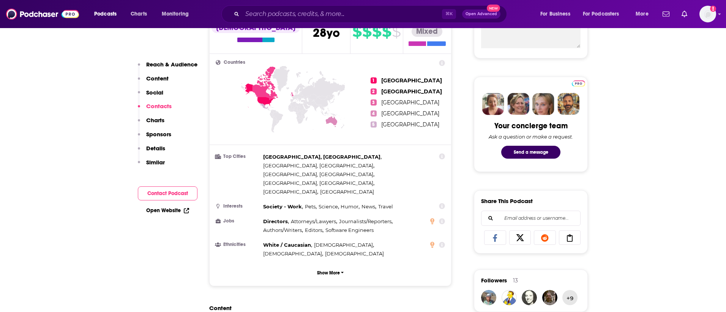
scroll to position [0, 0]
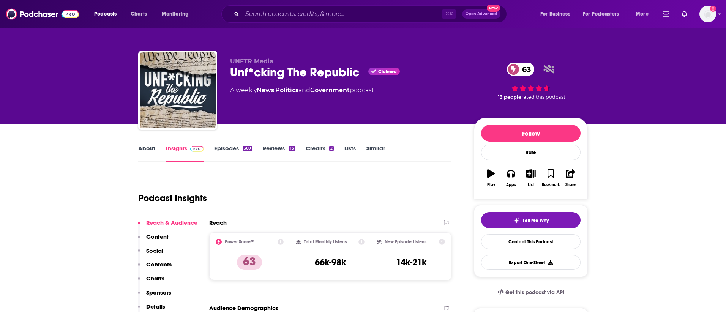
click at [141, 146] on link "About" at bounding box center [146, 153] width 17 height 17
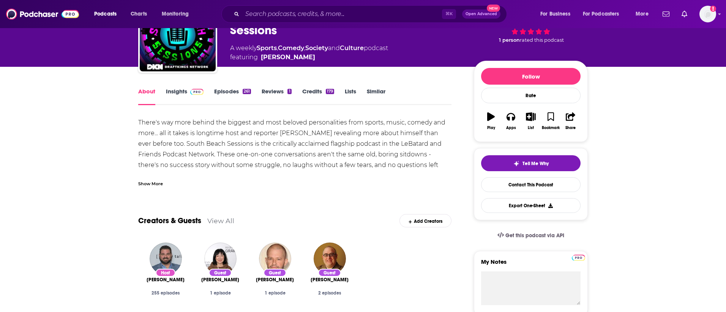
scroll to position [16, 0]
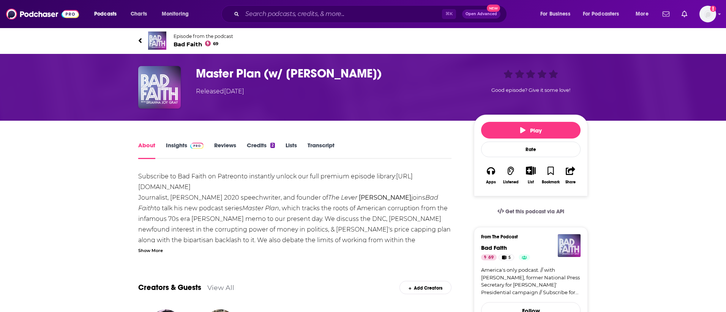
scroll to position [1, 0]
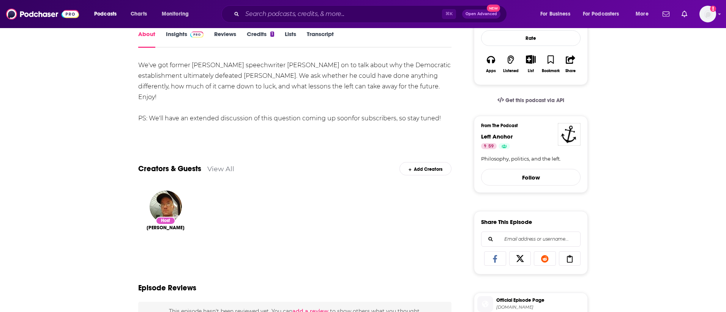
scroll to position [109, 0]
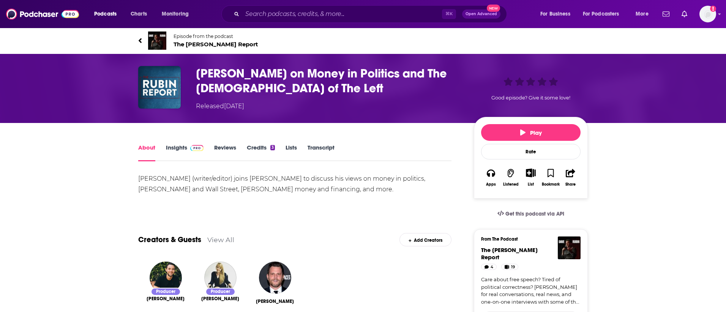
click at [182, 146] on link "Insights" at bounding box center [185, 152] width 38 height 17
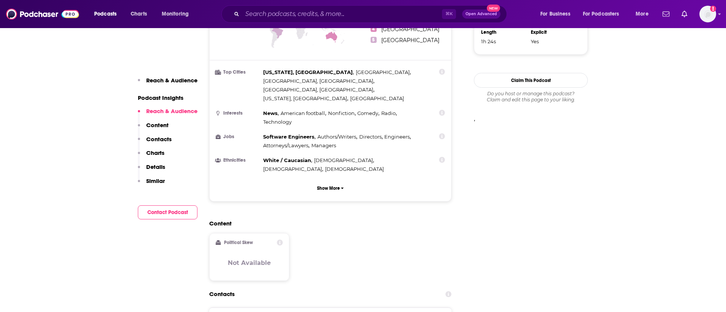
scroll to position [682, 0]
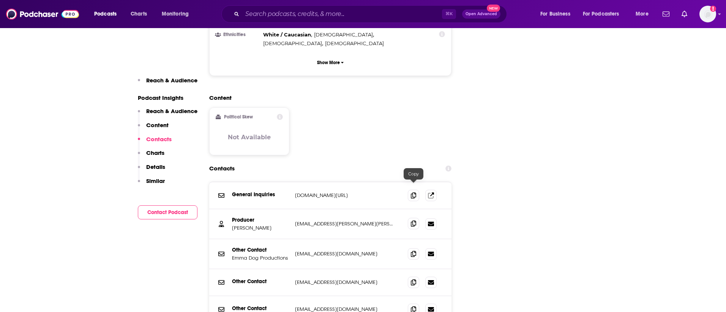
click at [413, 220] on icon at bounding box center [413, 223] width 5 height 6
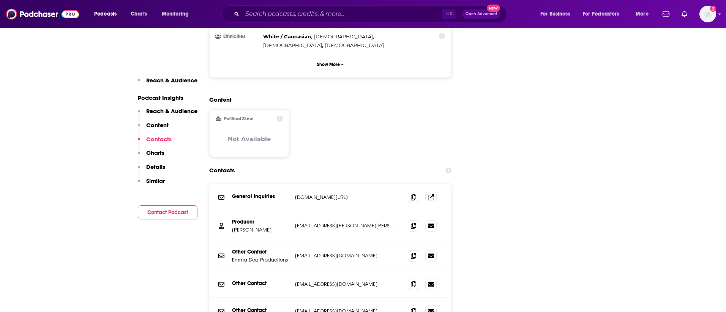
scroll to position [686, 0]
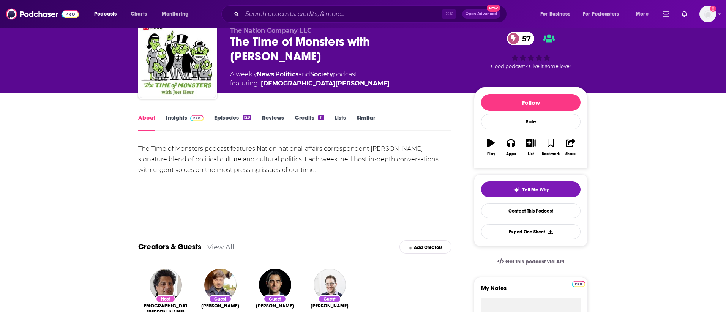
scroll to position [59, 0]
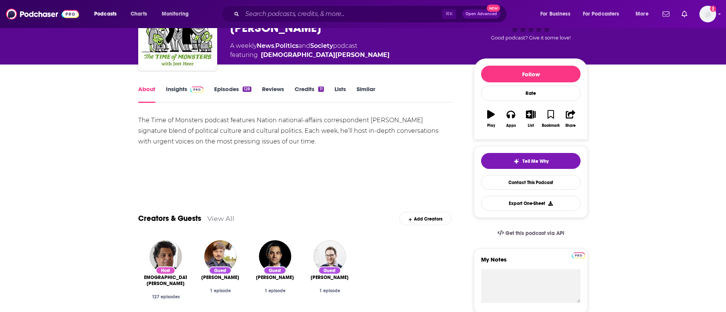
click at [191, 92] on img at bounding box center [196, 90] width 13 height 6
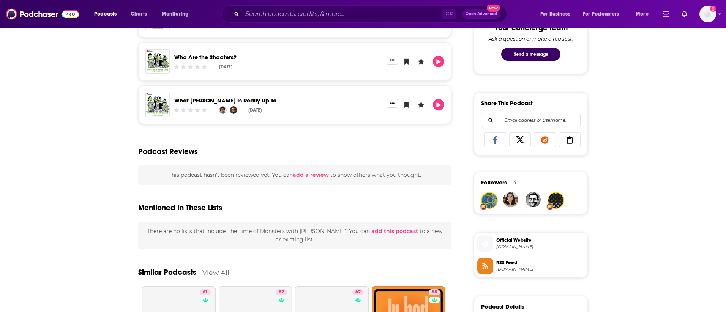
scroll to position [440, 0]
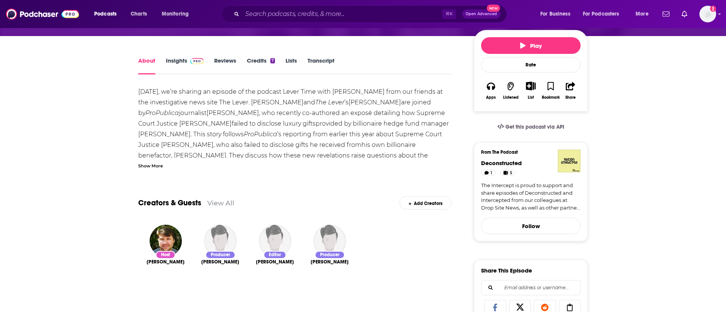
scroll to position [90, 0]
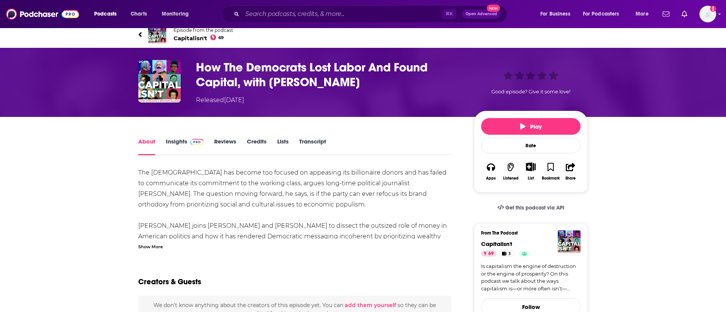
scroll to position [7, 0]
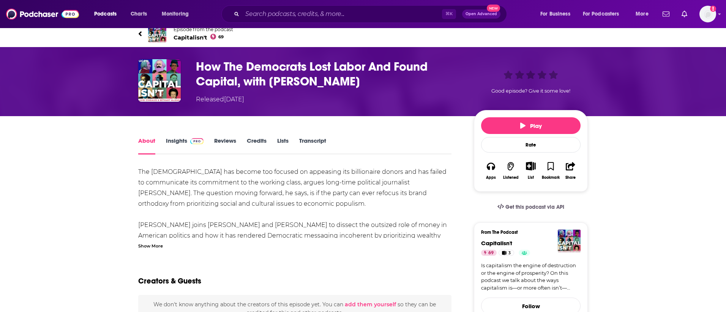
click at [158, 247] on div "Show More" at bounding box center [150, 245] width 25 height 7
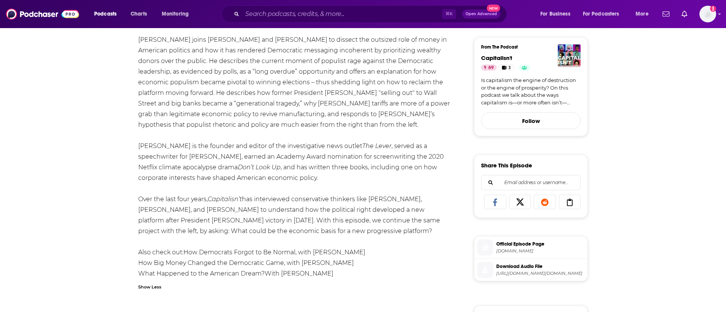
scroll to position [0, 0]
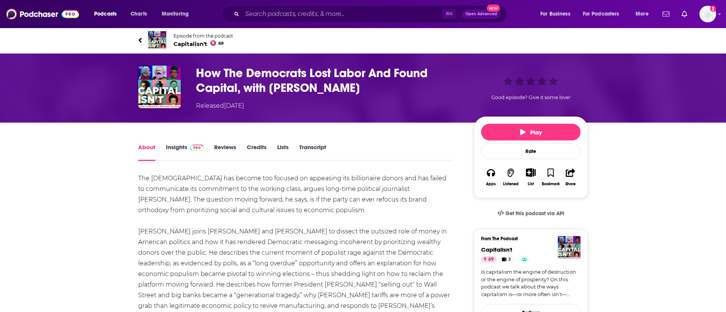
click at [178, 149] on link "Insights" at bounding box center [185, 151] width 38 height 17
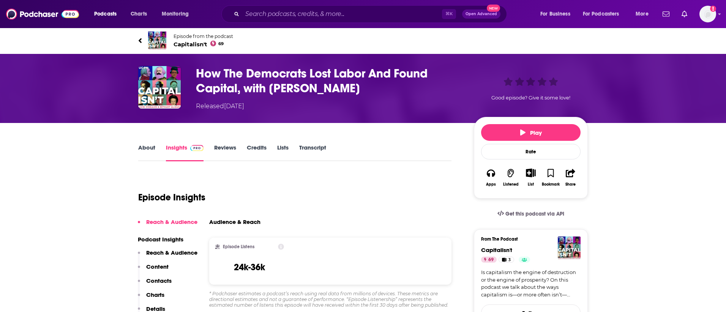
click at [143, 146] on link "About" at bounding box center [146, 152] width 17 height 17
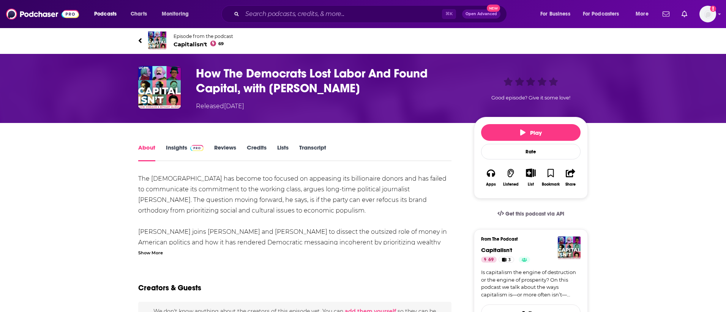
click at [190, 44] on span "Capitalisn't 69" at bounding box center [203, 44] width 60 height 7
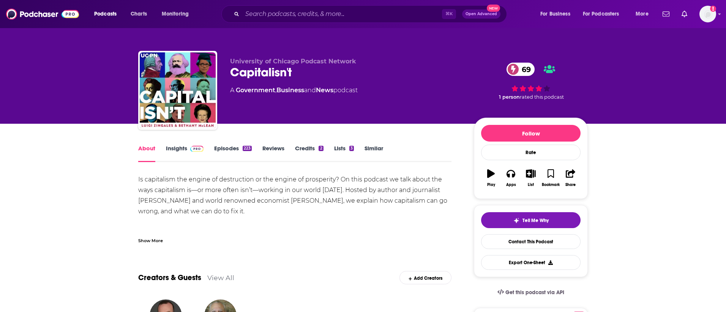
click at [381, 151] on link "Similar" at bounding box center [373, 153] width 19 height 17
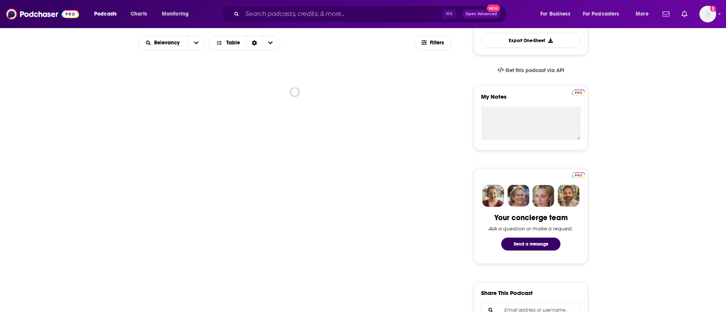
scroll to position [225, 0]
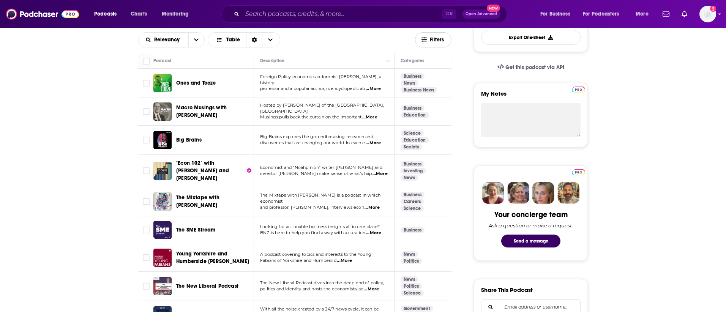
click at [431, 40] on span "Filters" at bounding box center [437, 39] width 15 height 5
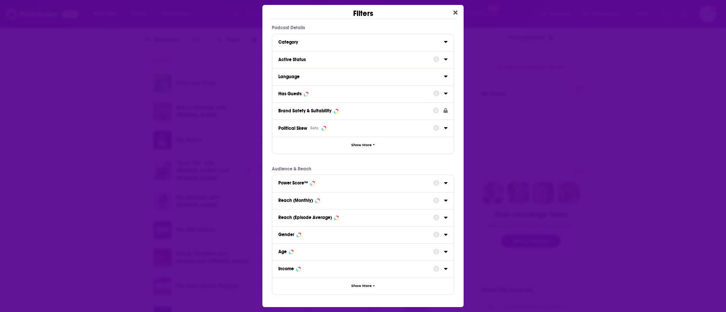
scroll to position [0, 0]
drag, startPoint x: 360, startPoint y: 60, endPoint x: 358, endPoint y: 104, distance: 44.1
click at [360, 60] on div "Active Status" at bounding box center [353, 59] width 150 height 5
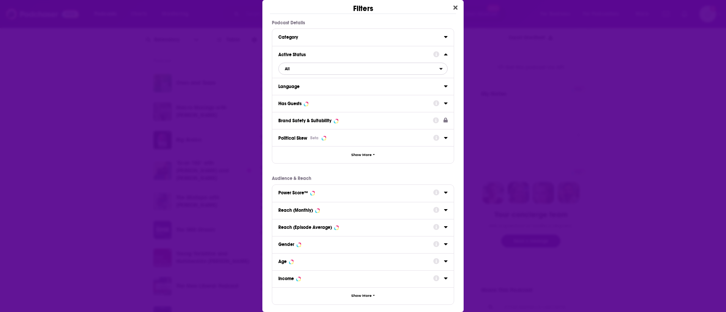
click at [359, 69] on span "All" at bounding box center [359, 69] width 161 height 10
drag, startPoint x: 354, startPoint y: 90, endPoint x: 377, endPoint y: 254, distance: 165.5
click at [354, 90] on div "Active 47" at bounding box center [362, 93] width 169 height 13
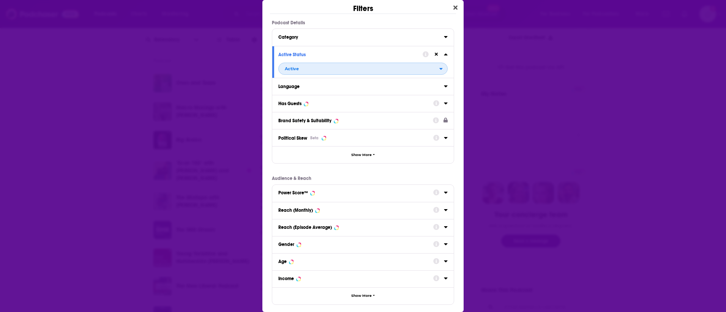
scroll to position [37, 0]
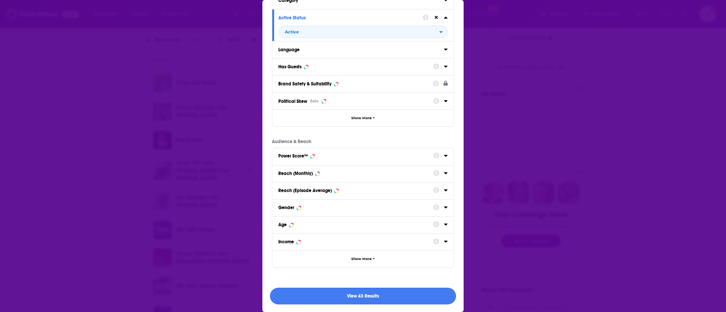
click at [392, 291] on button "View 43 Results" at bounding box center [363, 296] width 186 height 17
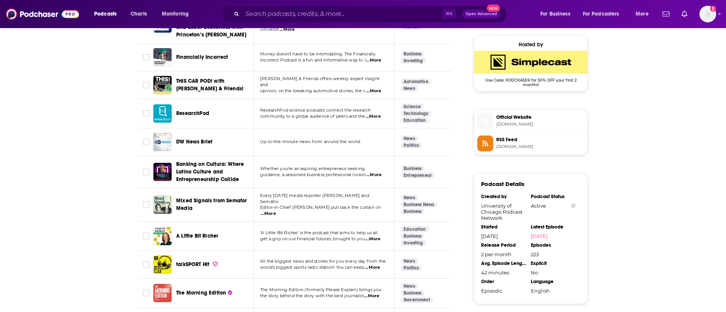
scroll to position [634, 0]
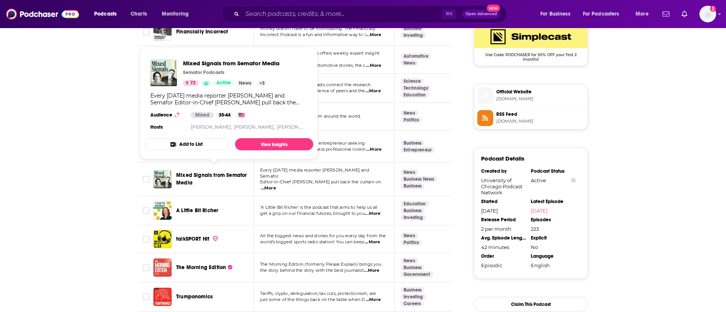
click at [194, 172] on span "Mixed Signals from Semafor Media" at bounding box center [211, 179] width 71 height 14
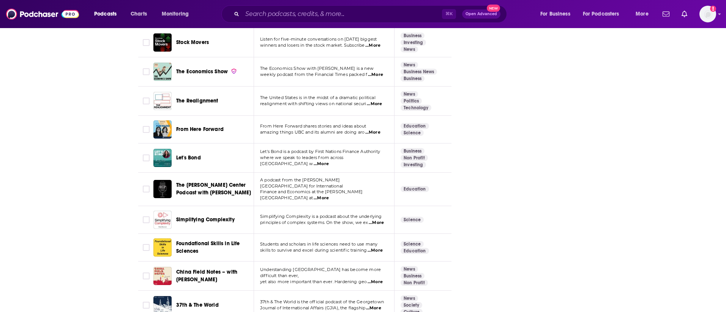
scroll to position [1190, 0]
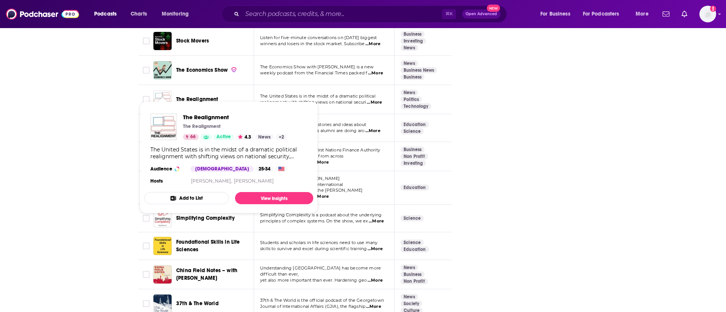
click at [157, 90] on img "The Realignment" at bounding box center [162, 99] width 18 height 18
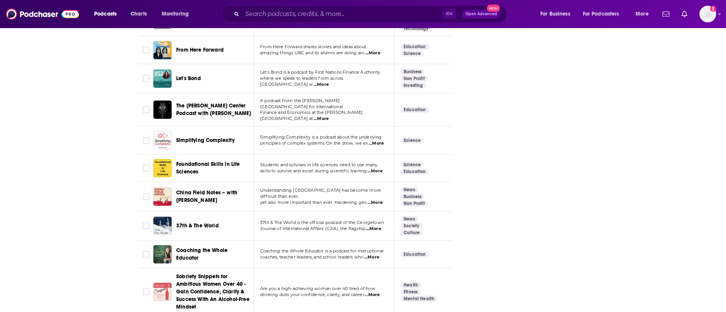
scroll to position [1309, 0]
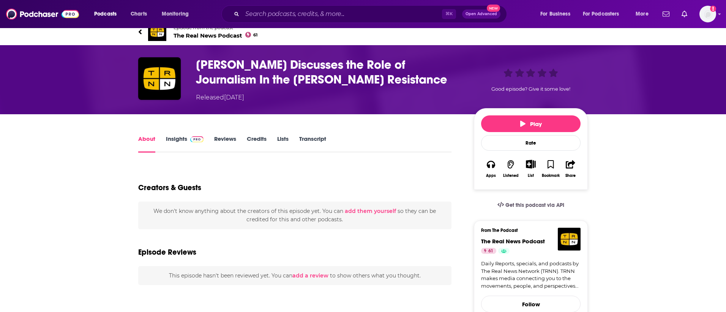
scroll to position [11, 0]
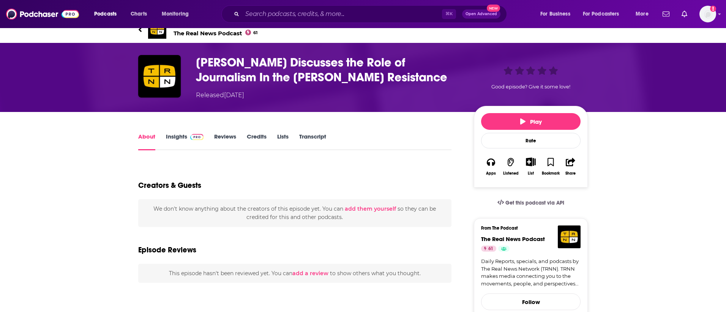
click at [206, 33] on span "The Real News Podcast 61" at bounding box center [215, 33] width 84 height 7
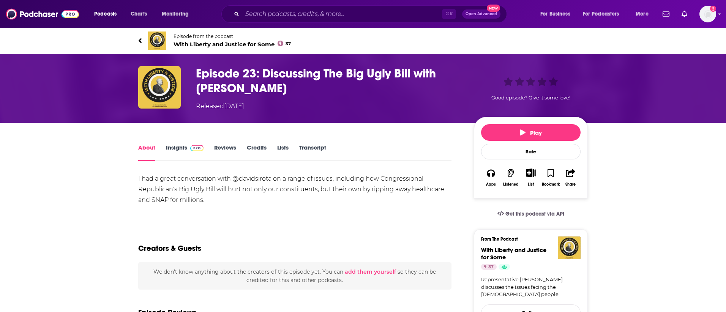
click at [212, 44] on span "With Liberty and Justice for Some 37" at bounding box center [231, 44] width 117 height 7
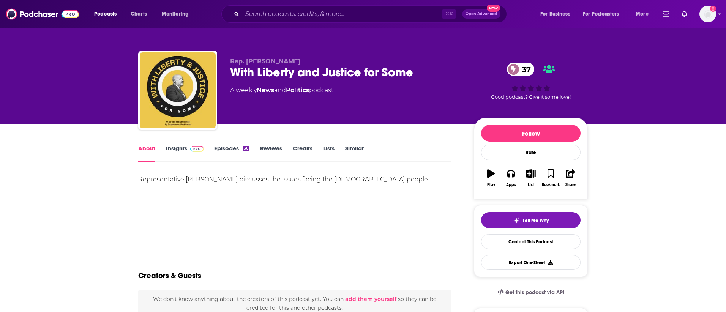
click at [185, 150] on link "Insights" at bounding box center [185, 153] width 38 height 17
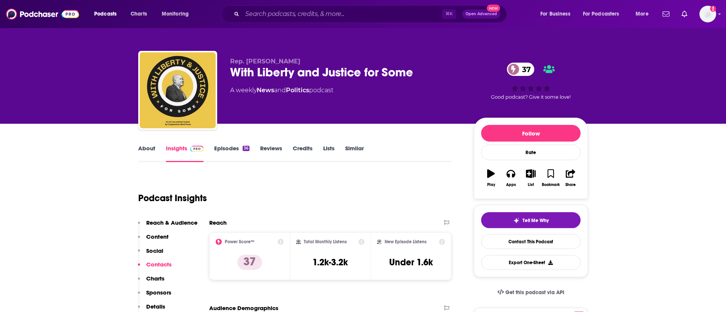
click at [261, 70] on div "With Liberty and Justice for Some 37" at bounding box center [345, 72] width 231 height 15
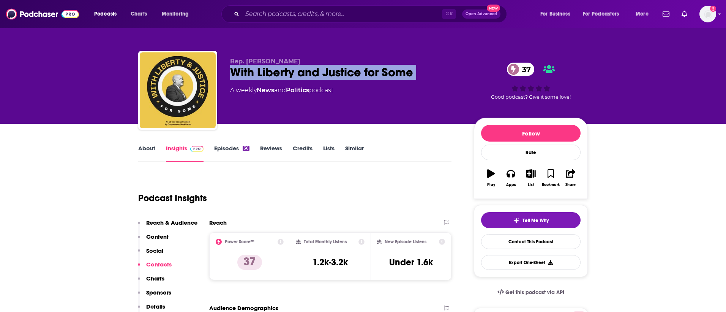
click at [261, 70] on div "With Liberty and Justice for Some 37" at bounding box center [345, 72] width 231 height 15
copy div "With Liberty and Justice for Some 37"
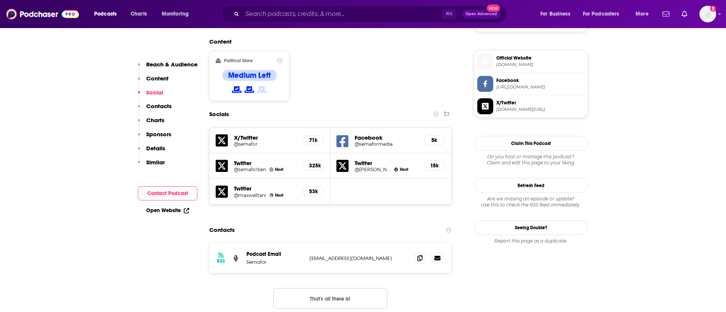
scroll to position [614, 0]
